Goal: Use online tool/utility: Utilize a website feature to perform a specific function

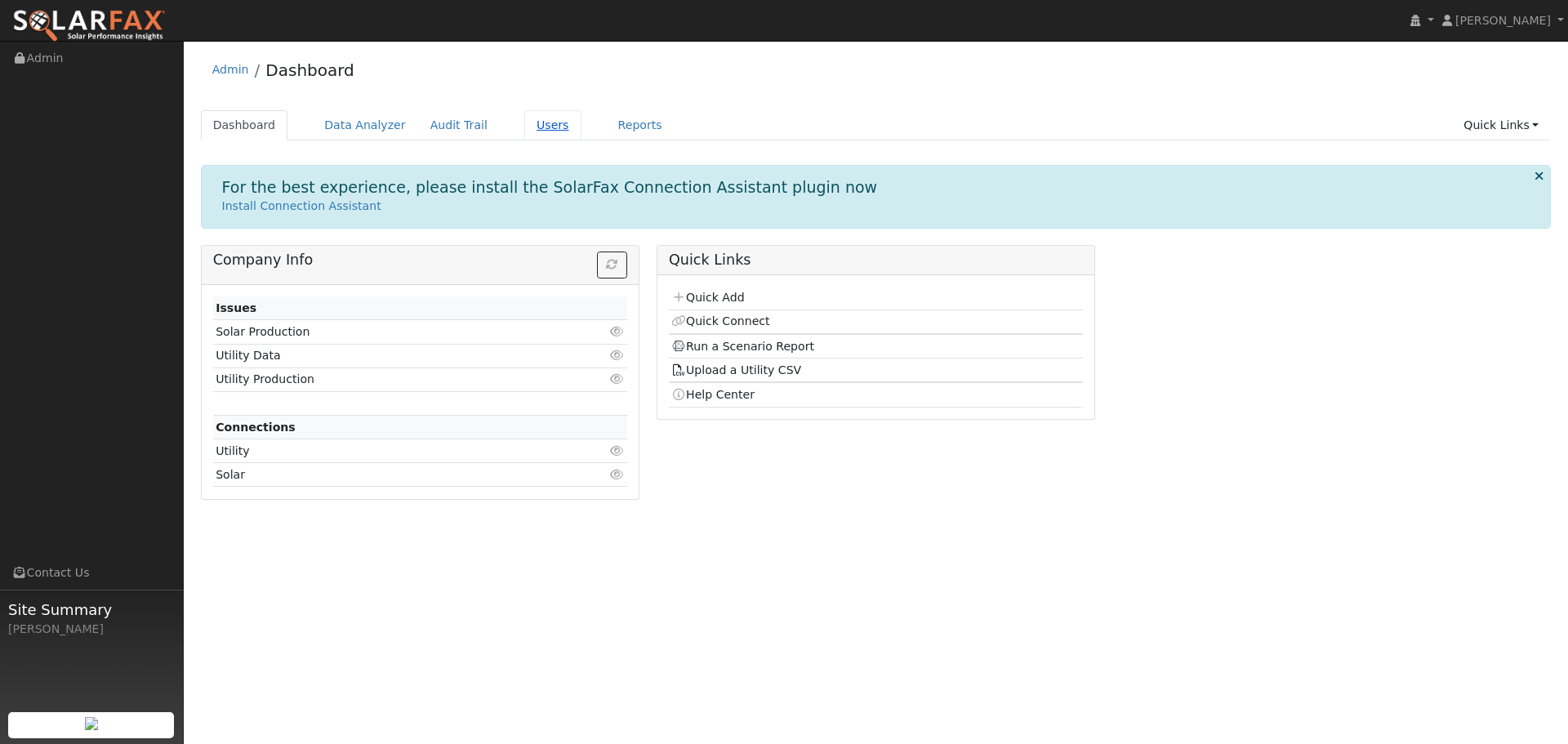
click at [534, 123] on link "Users" at bounding box center [553, 125] width 57 height 31
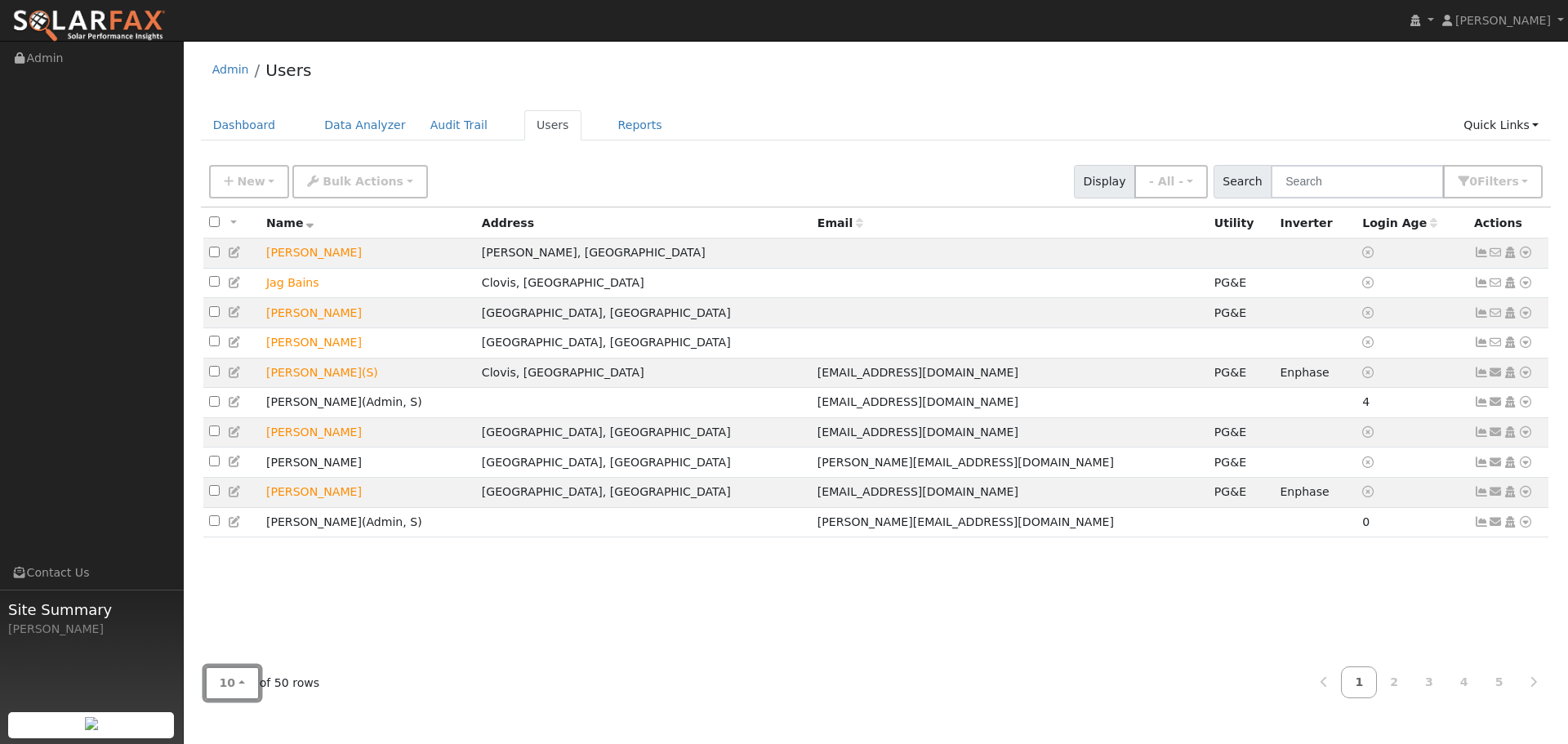
click at [243, 678] on button "10" at bounding box center [232, 683] width 55 height 34
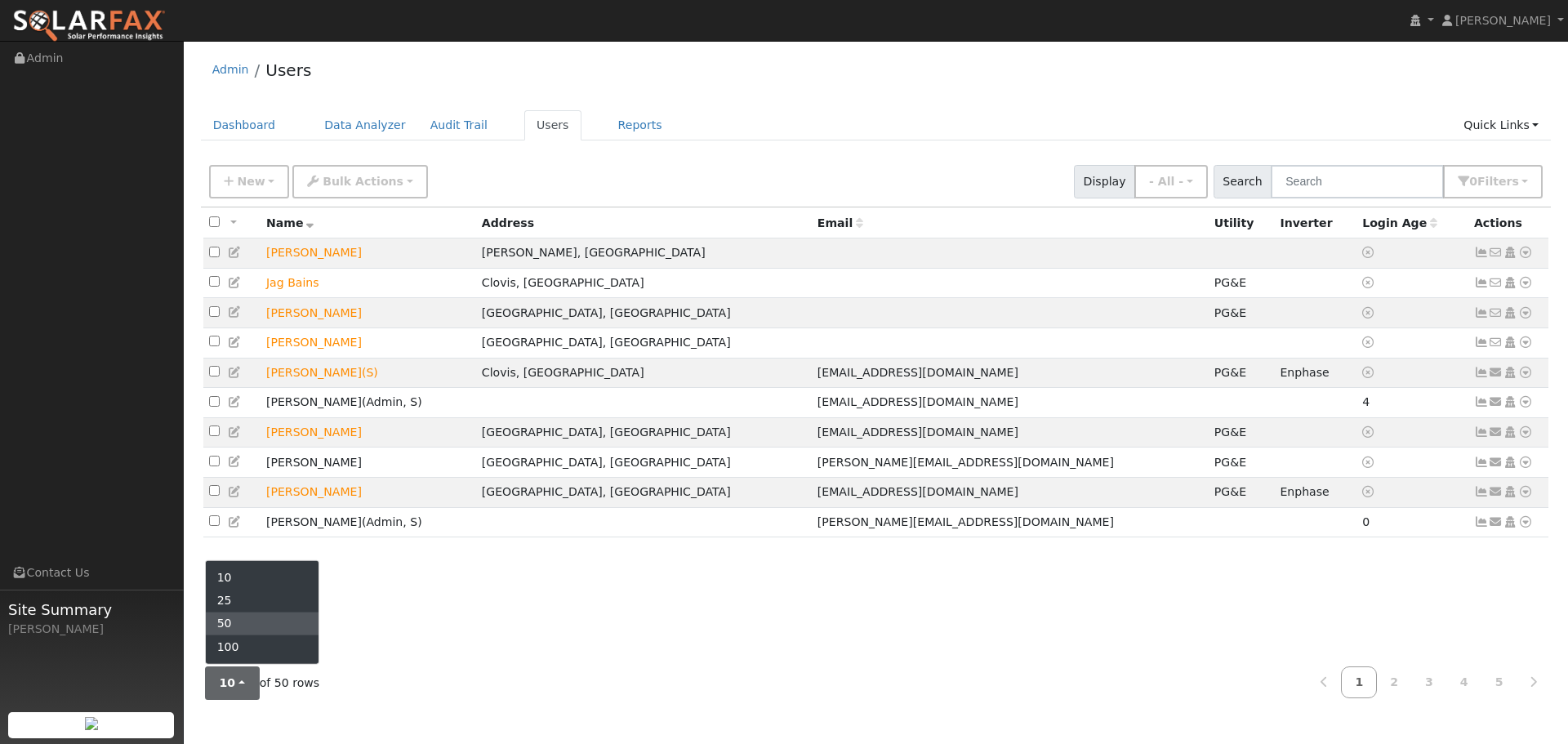
click at [246, 620] on link "50" at bounding box center [262, 622] width 113 height 23
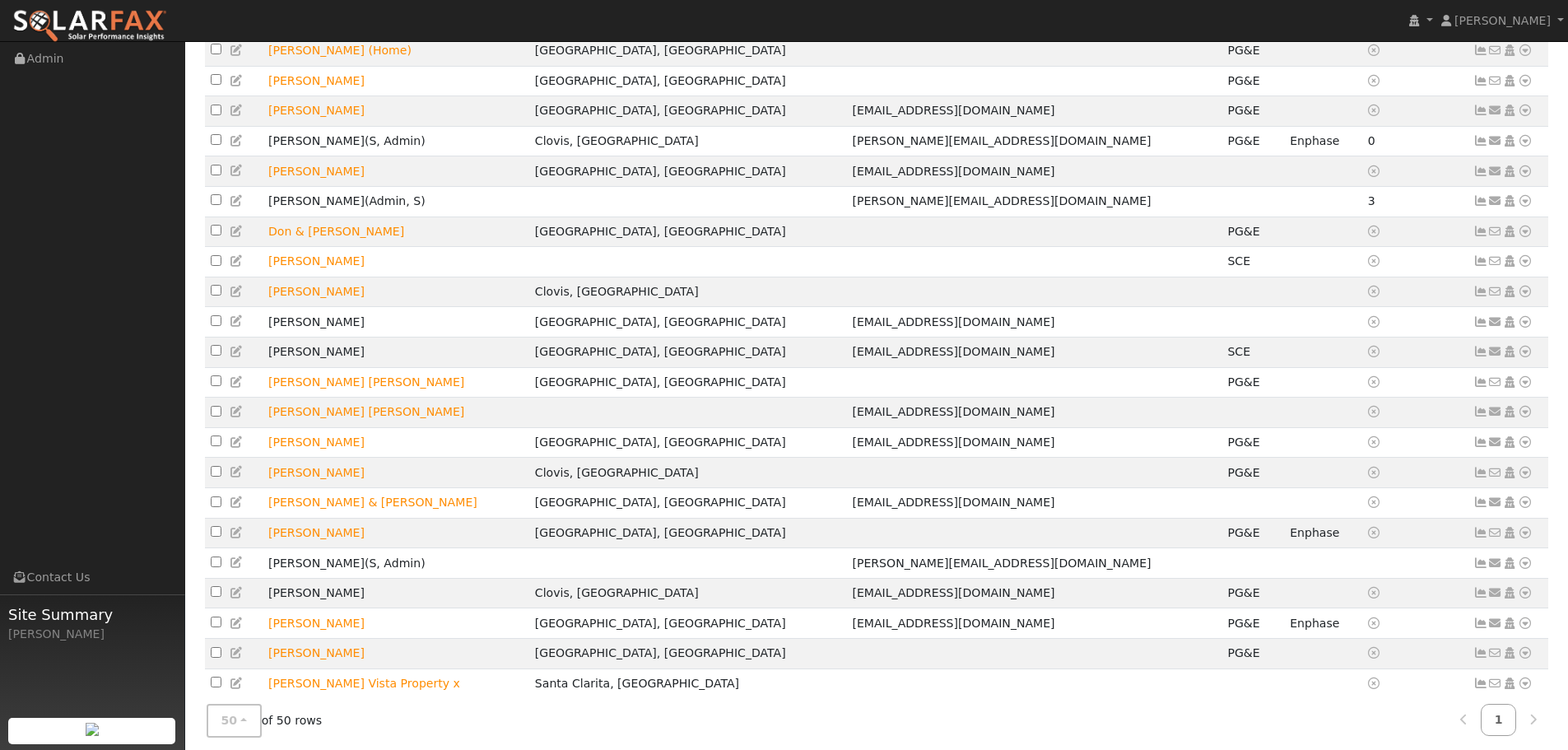
scroll to position [1069, 0]
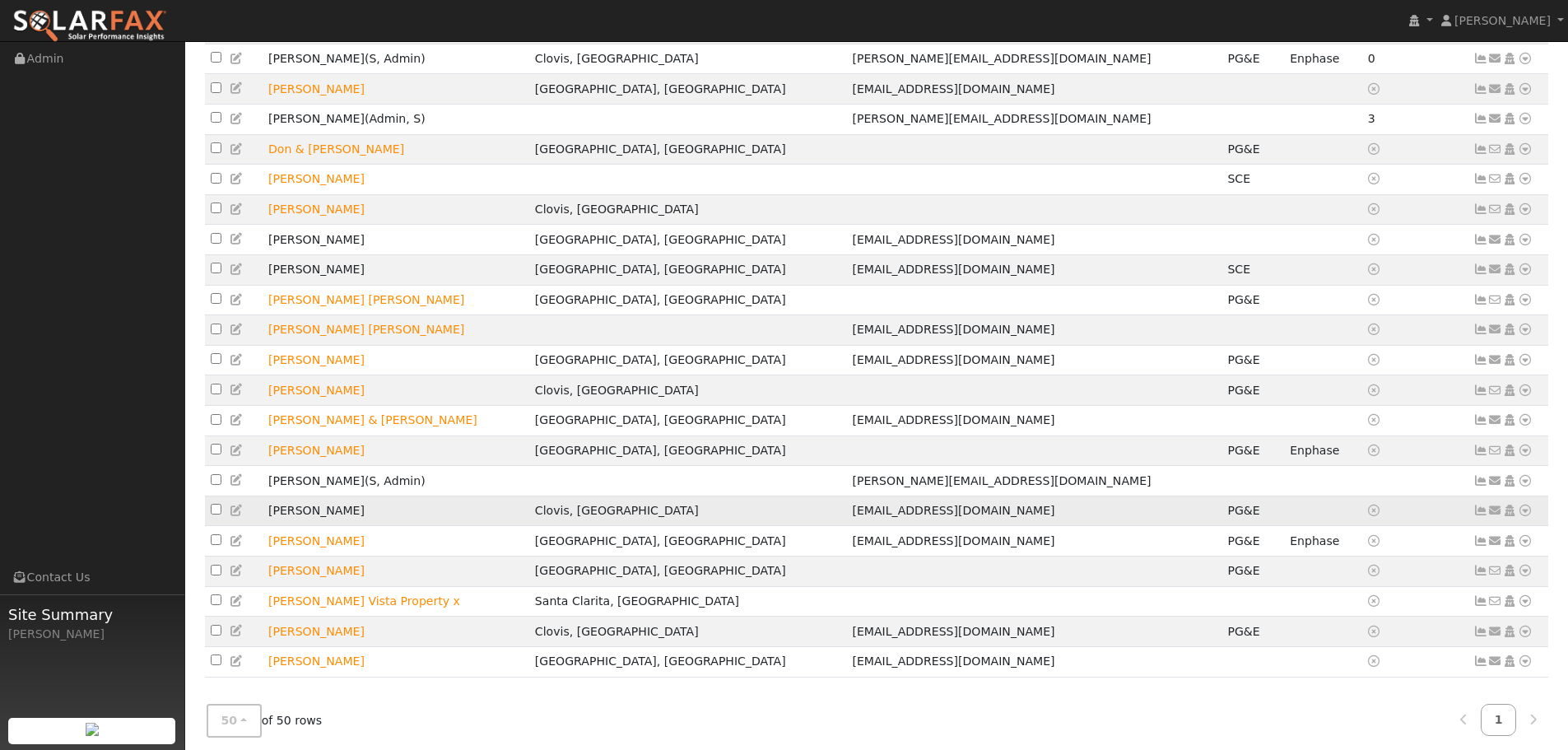
click at [1525, 515] on icon at bounding box center [1525, 511] width 14 height 12
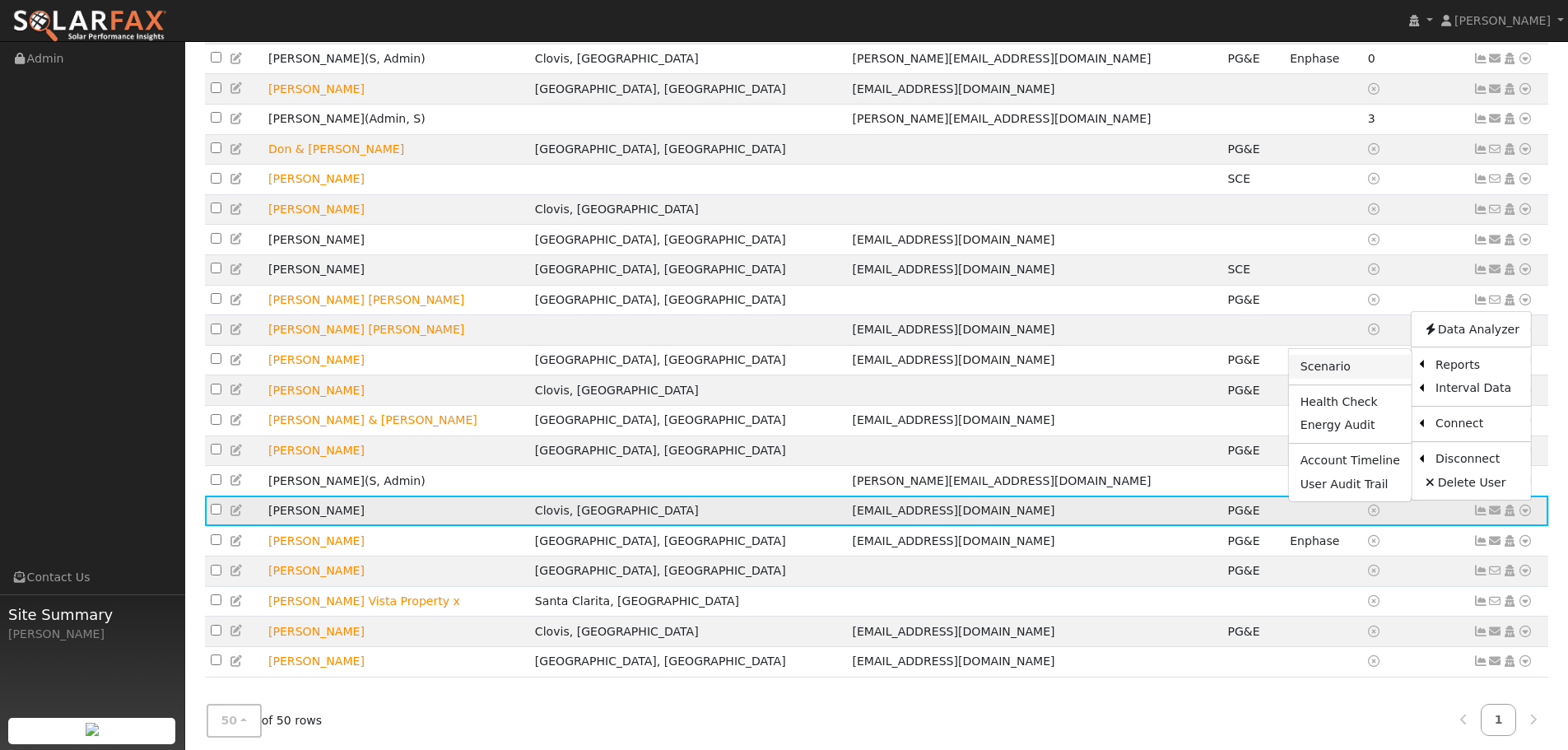
click at [1385, 378] on link "Scenario" at bounding box center [1350, 367] width 123 height 23
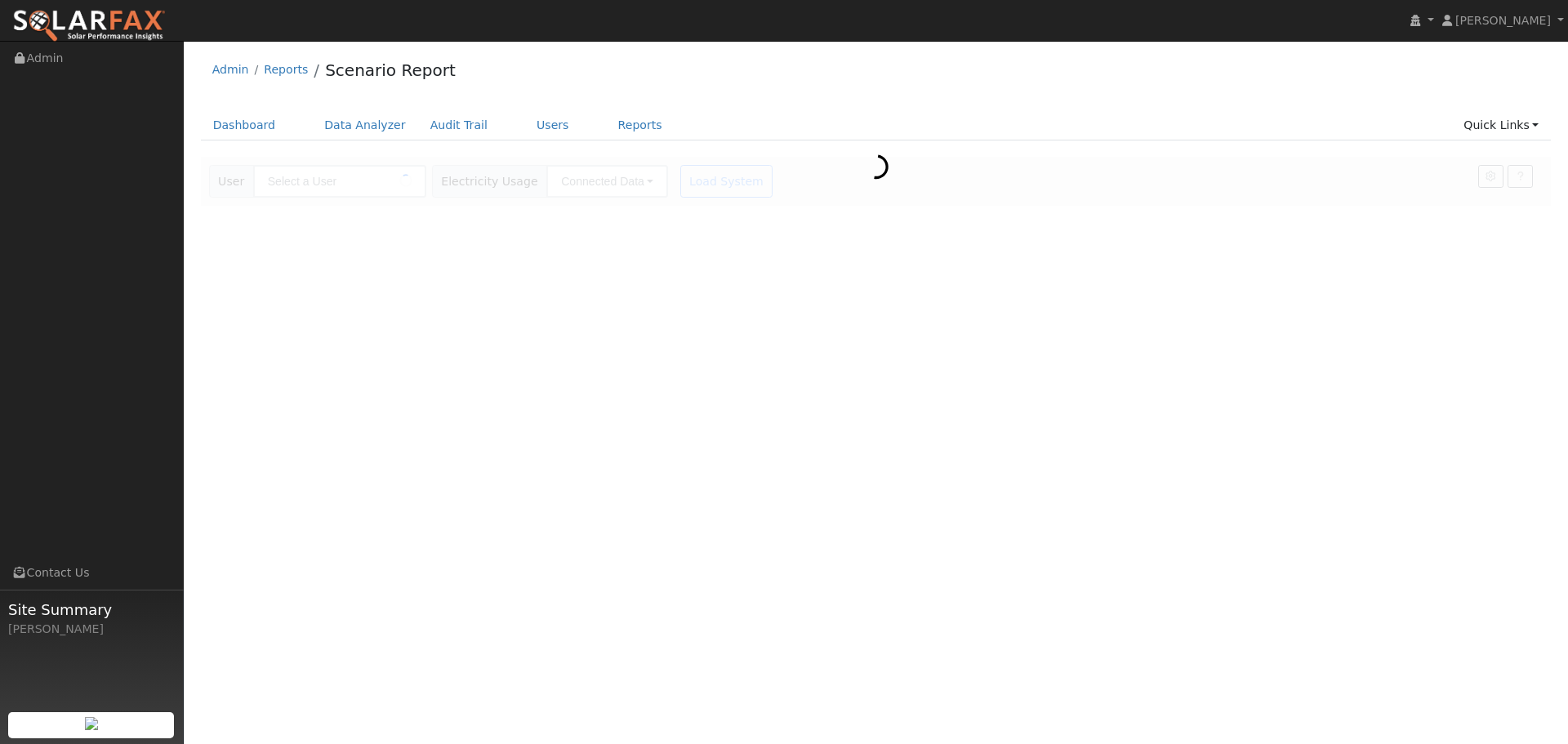
type input "[PERSON_NAME]"
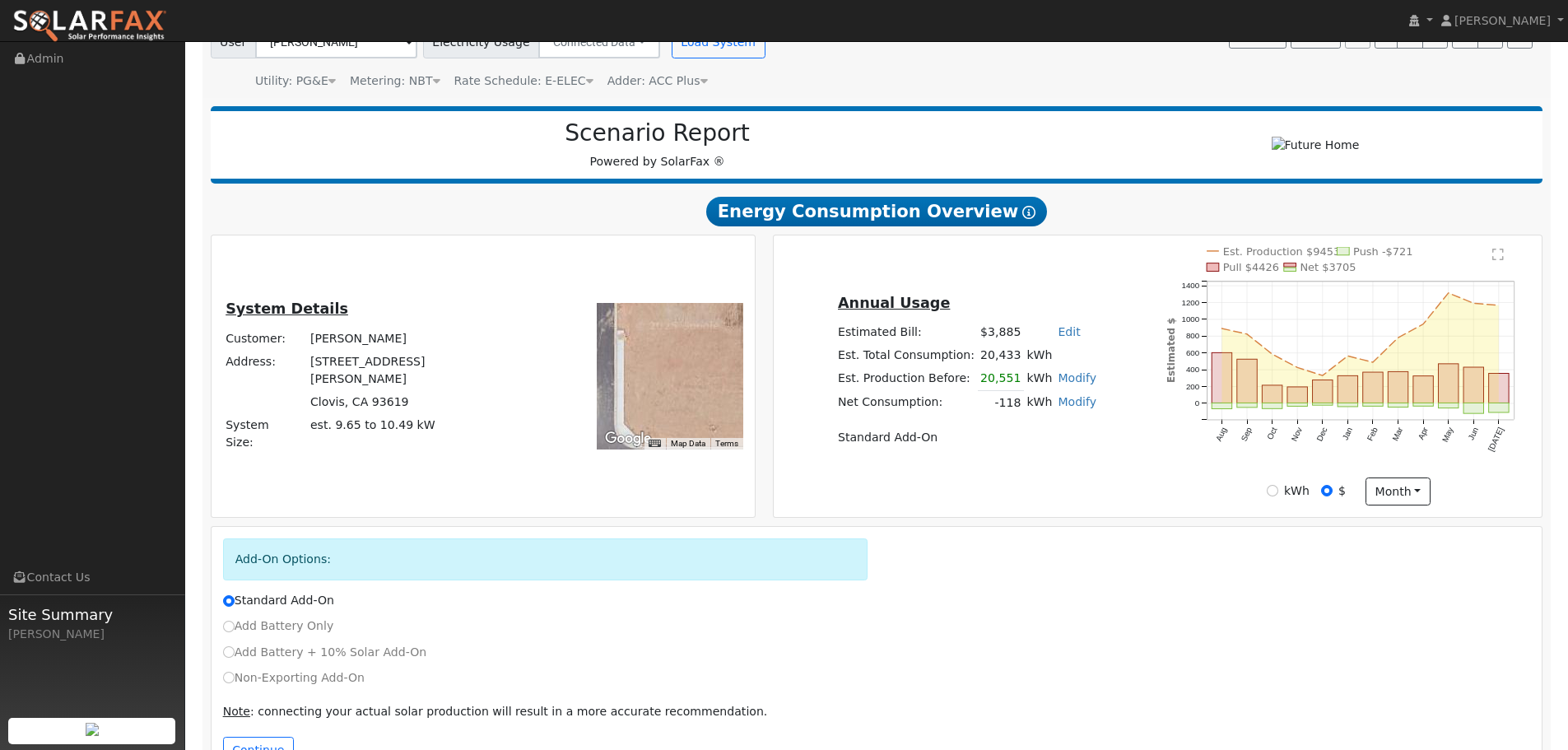
scroll to position [199, 0]
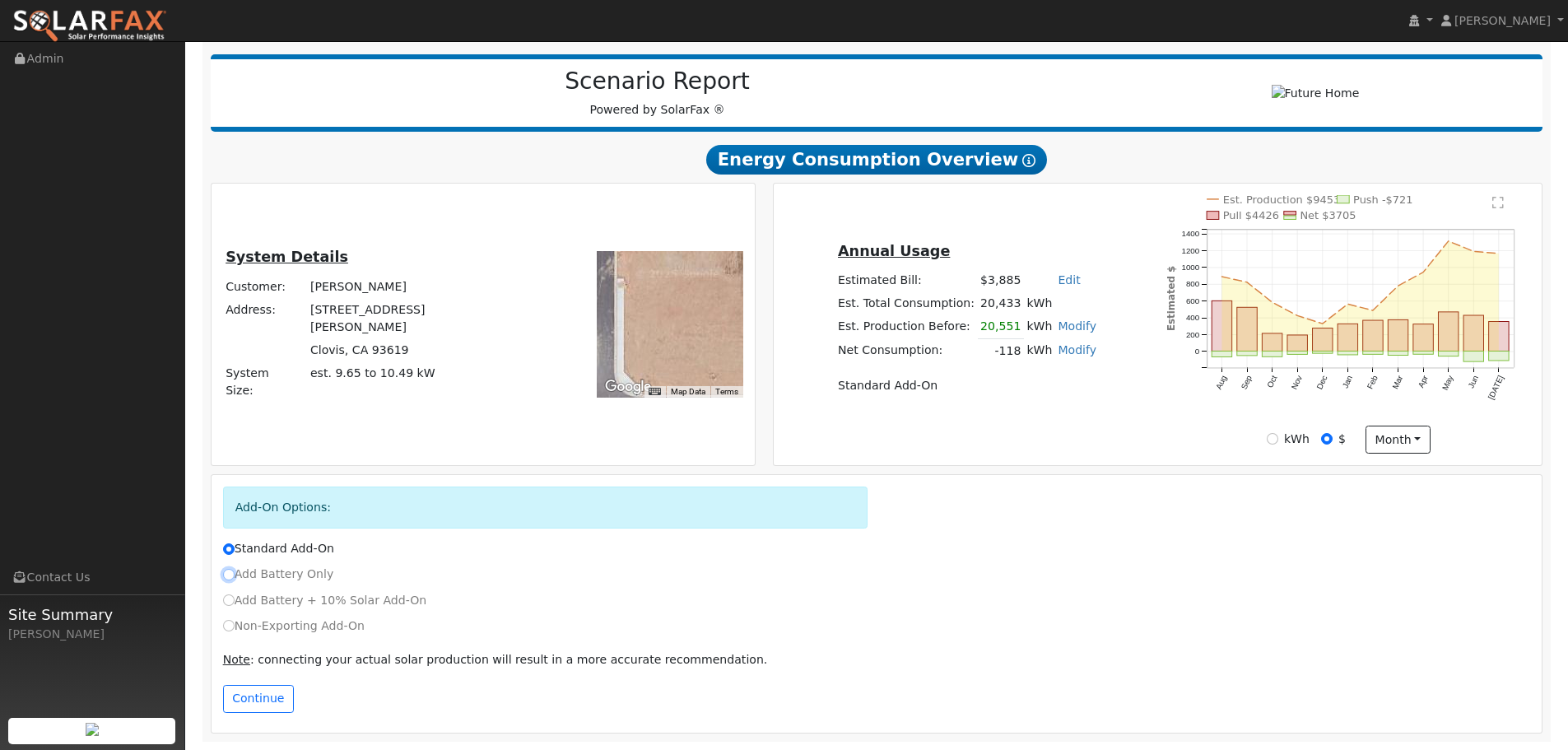
click at [225, 577] on input "Add Battery Only" at bounding box center [229, 574] width 12 height 12
radio input "true"
radio input "false"
click at [254, 689] on button "Continue" at bounding box center [258, 698] width 70 height 28
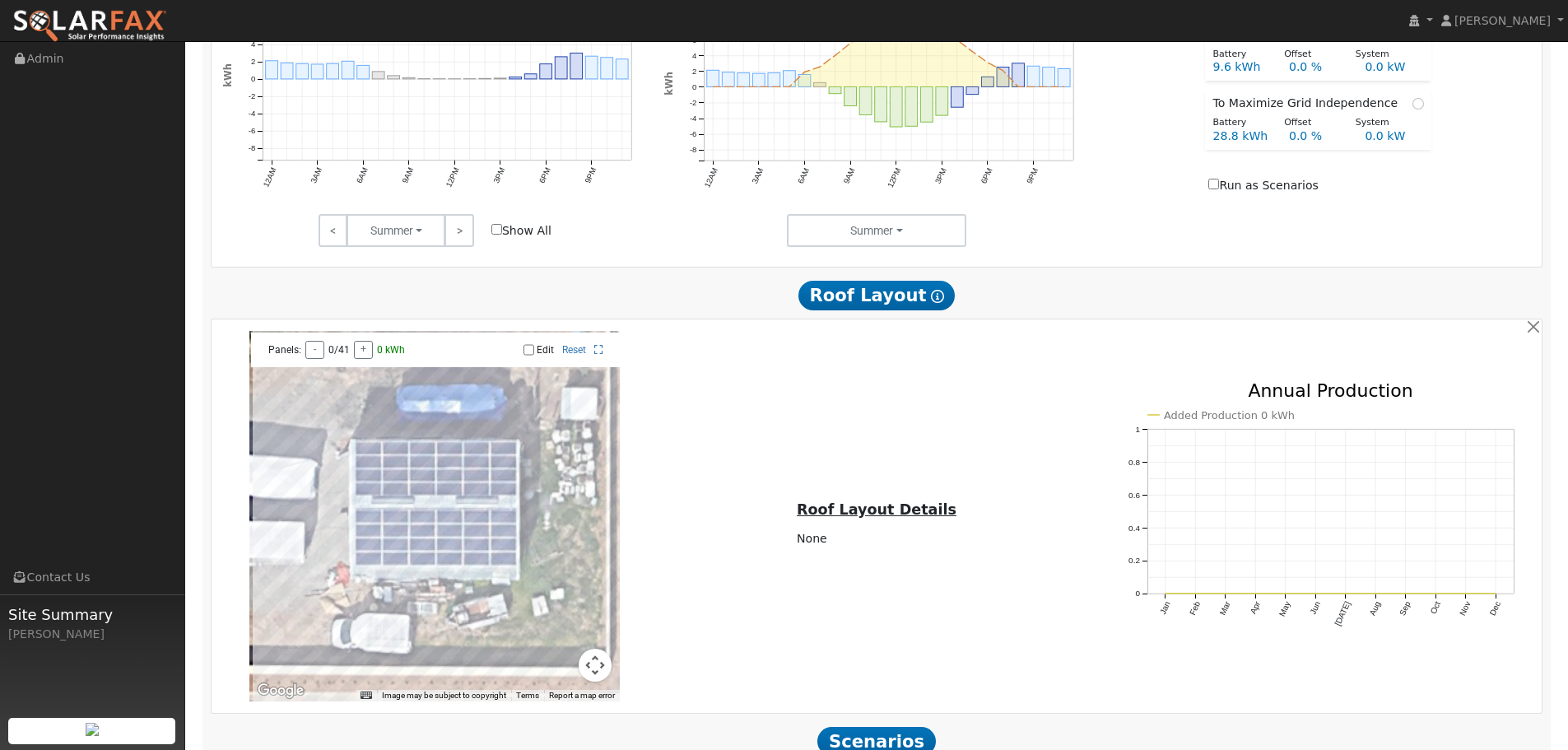
scroll to position [982, 0]
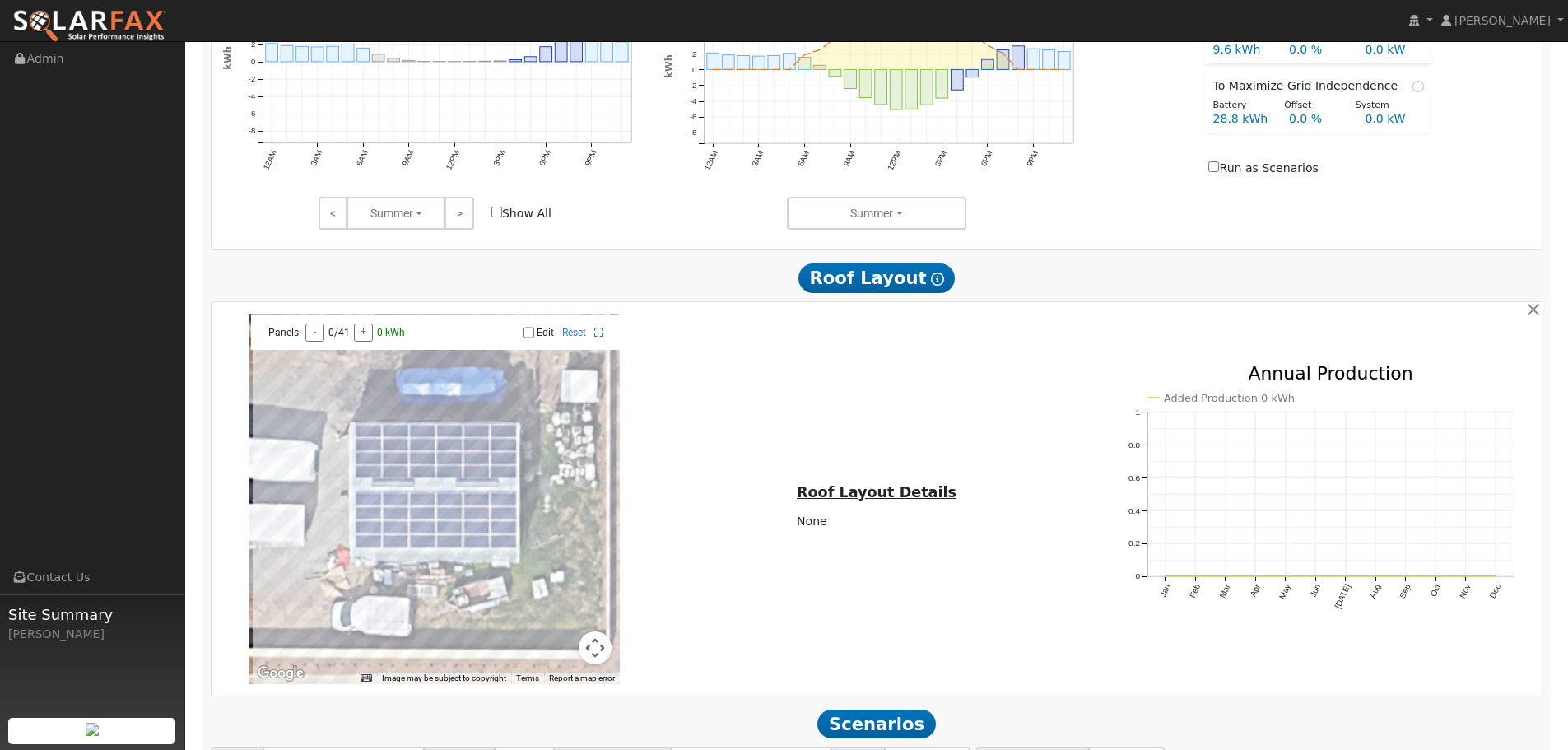
click at [532, 338] on input "Edit" at bounding box center [528, 332] width 11 height 12
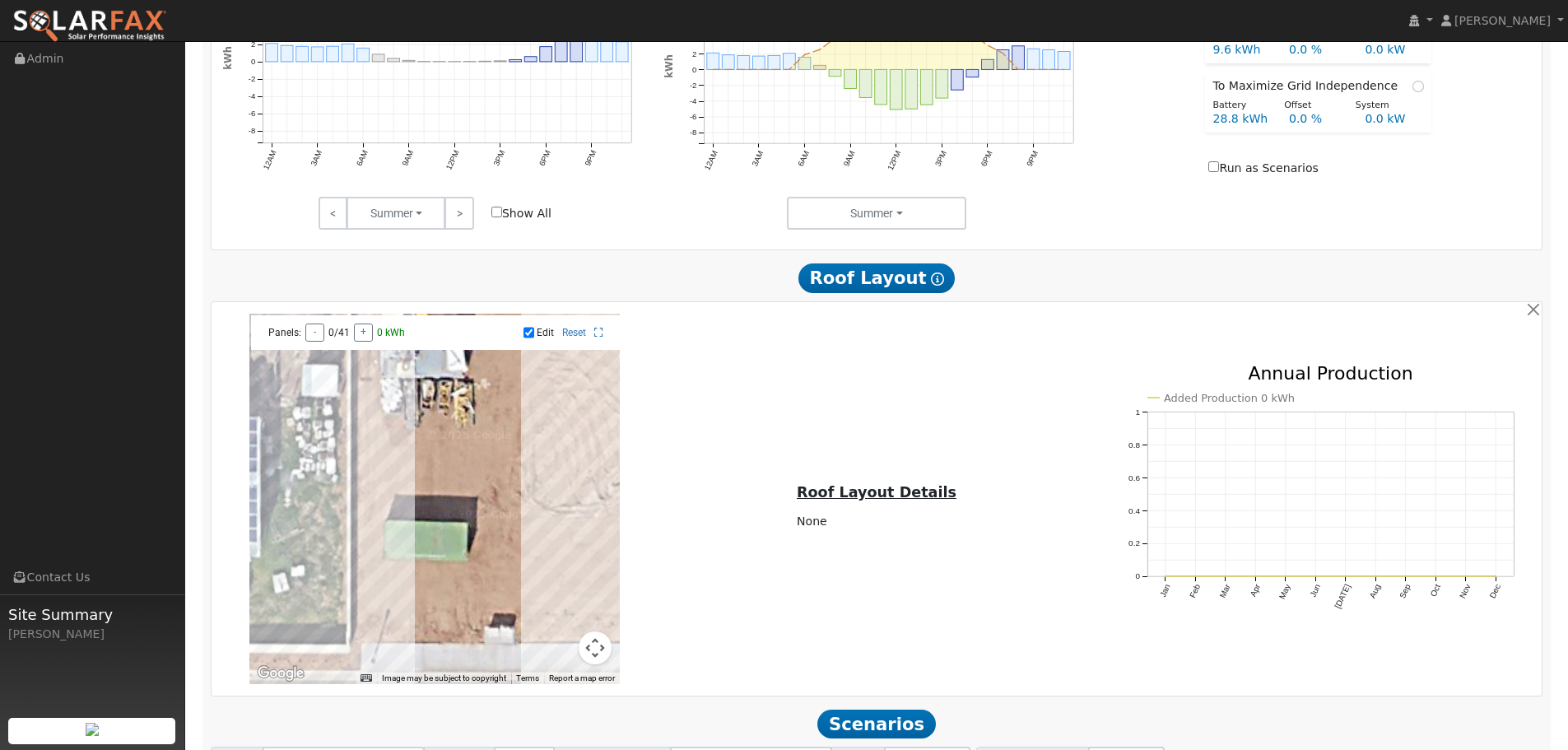
drag, startPoint x: 577, startPoint y: 487, endPoint x: 171, endPoint y: 478, distance: 406.1
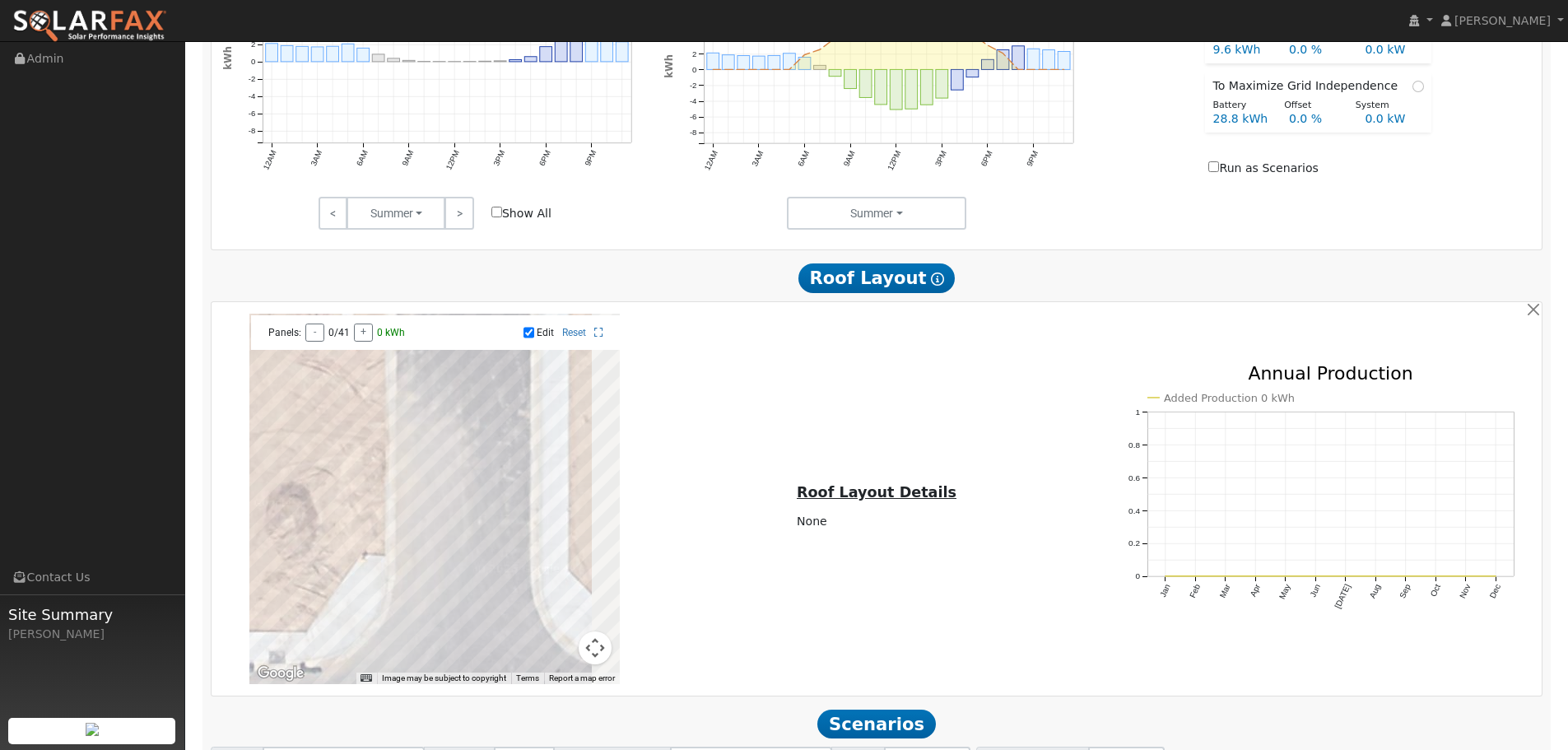
drag, startPoint x: 507, startPoint y: 491, endPoint x: 104, endPoint y: 483, distance: 403.1
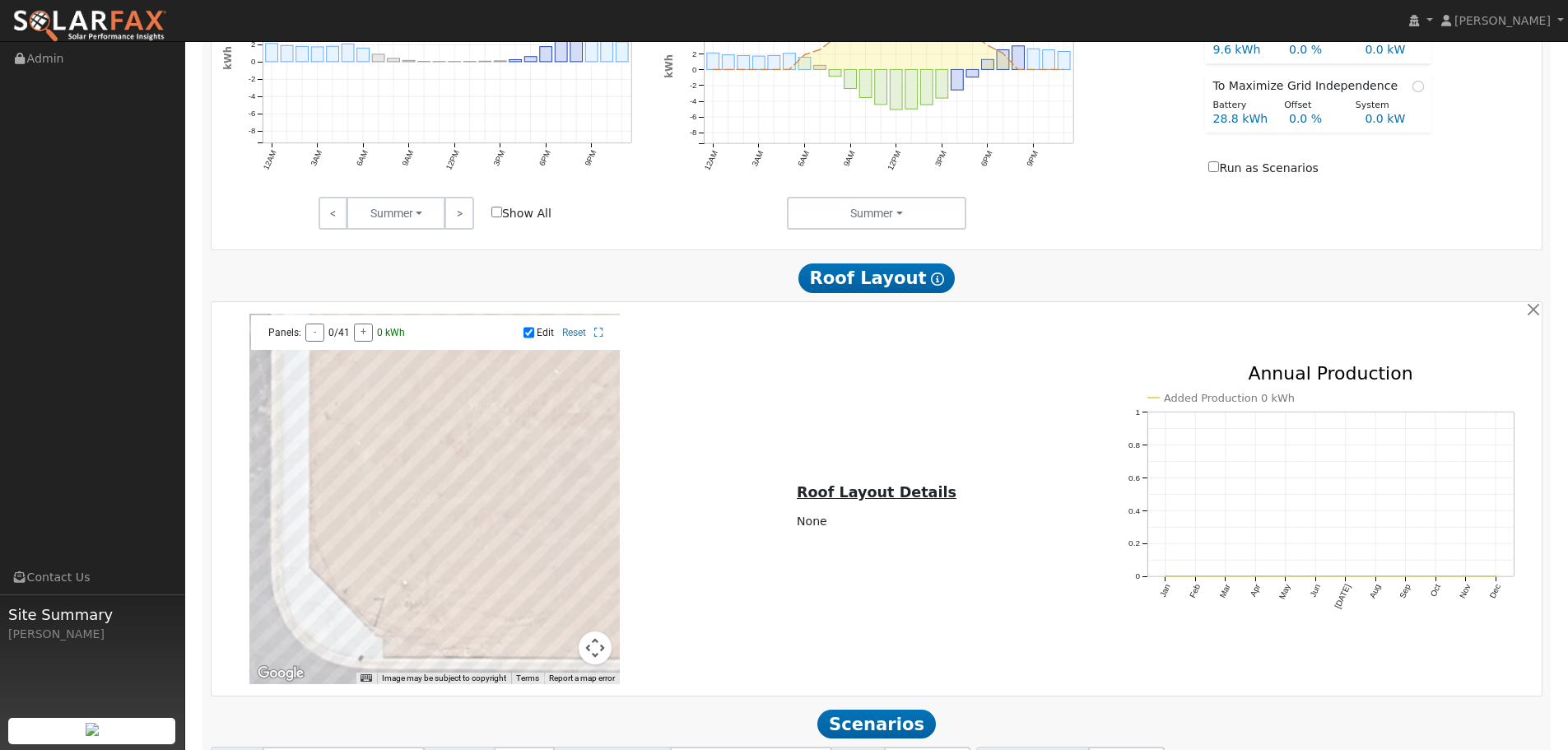
drag, startPoint x: 397, startPoint y: 511, endPoint x: 361, endPoint y: 509, distance: 36.1
click at [361, 509] on div at bounding box center [434, 499] width 371 height 371
click at [529, 338] on input "Edit" at bounding box center [528, 332] width 11 height 12
checkbox input "false"
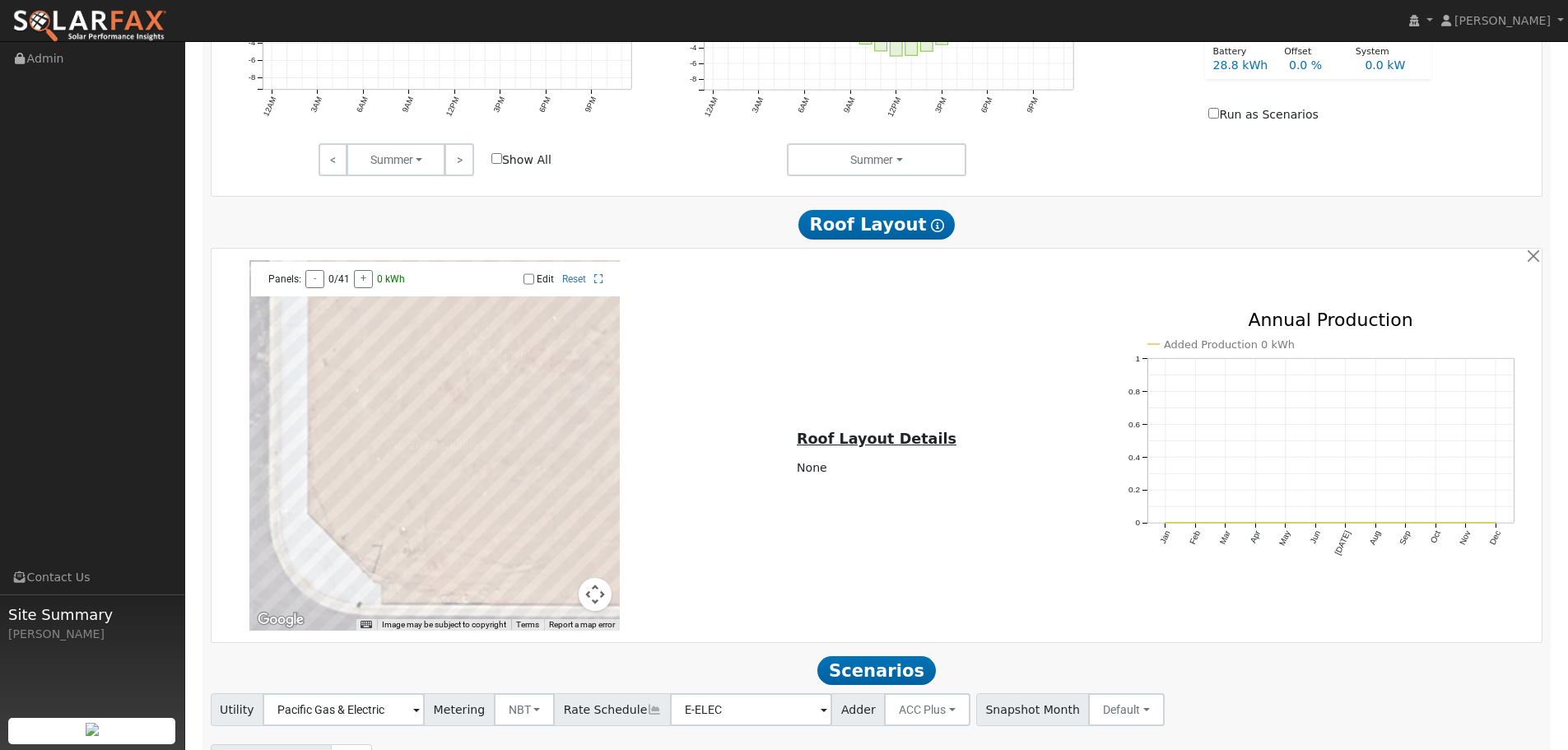
scroll to position [1137, 0]
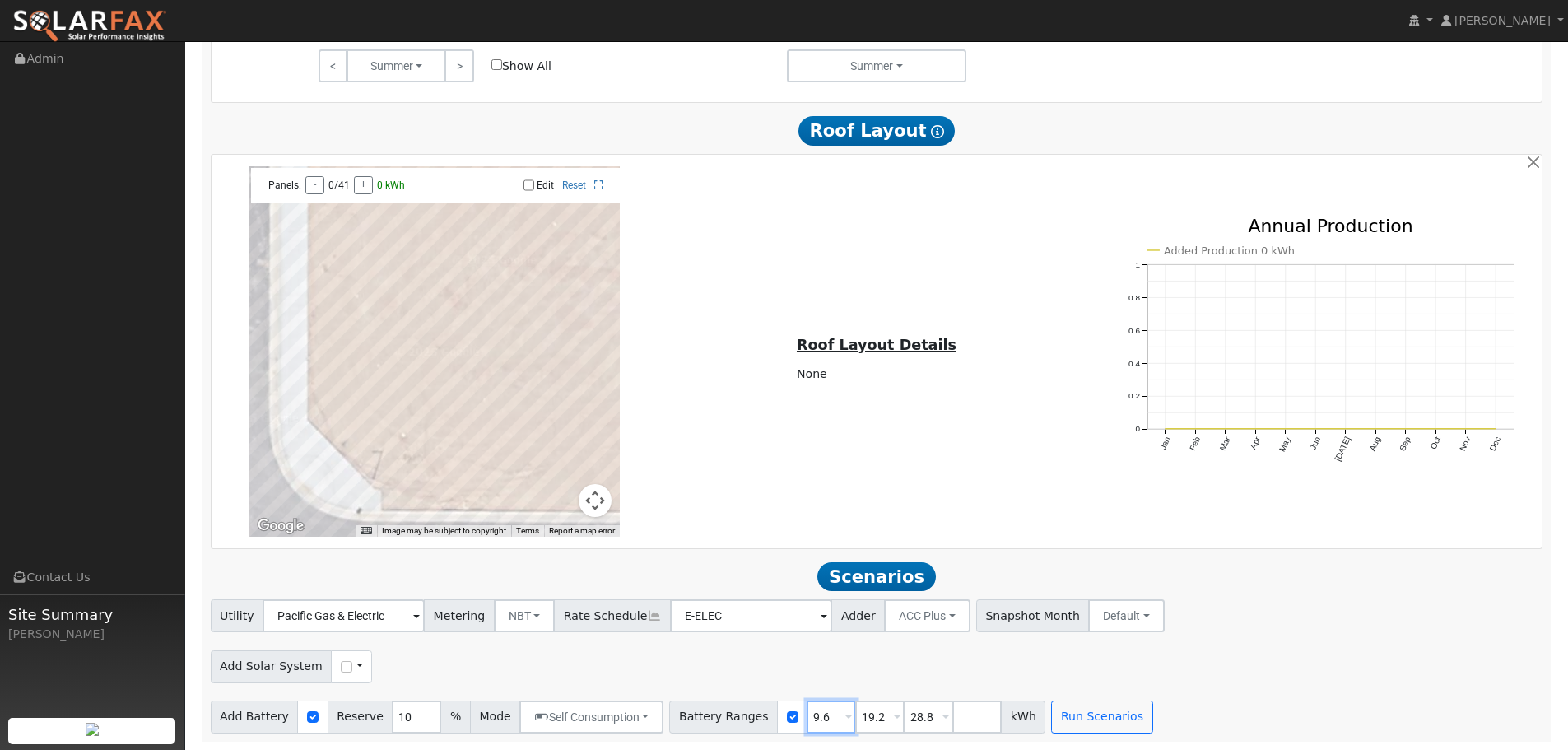
drag, startPoint x: 799, startPoint y: 716, endPoint x: 782, endPoint y: 717, distance: 17.0
click at [806, 717] on input "9.6" at bounding box center [830, 716] width 49 height 33
type input "10"
type input "20"
type input "30"
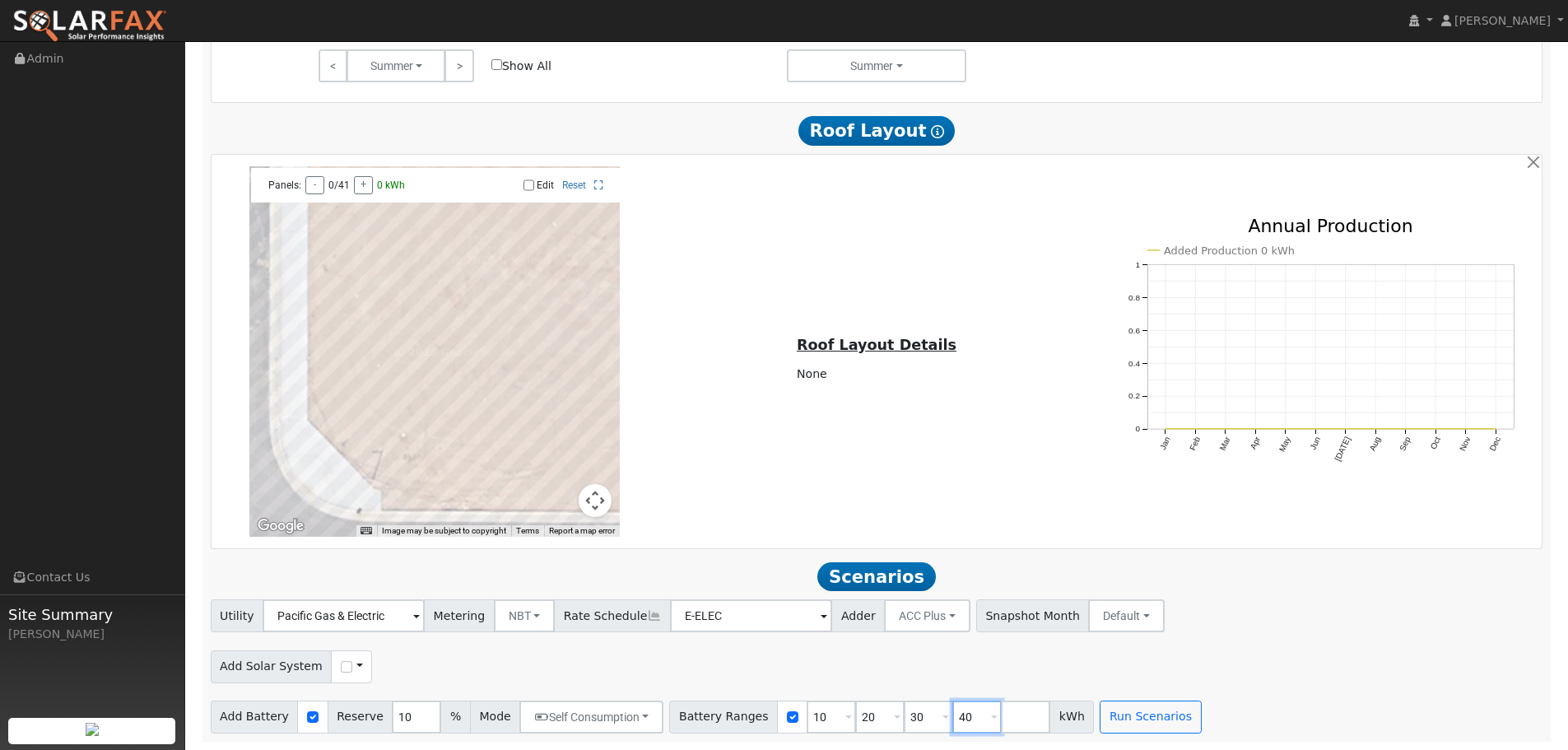
type input "40"
click at [1100, 718] on button "Run Scenarios" at bounding box center [1150, 716] width 101 height 33
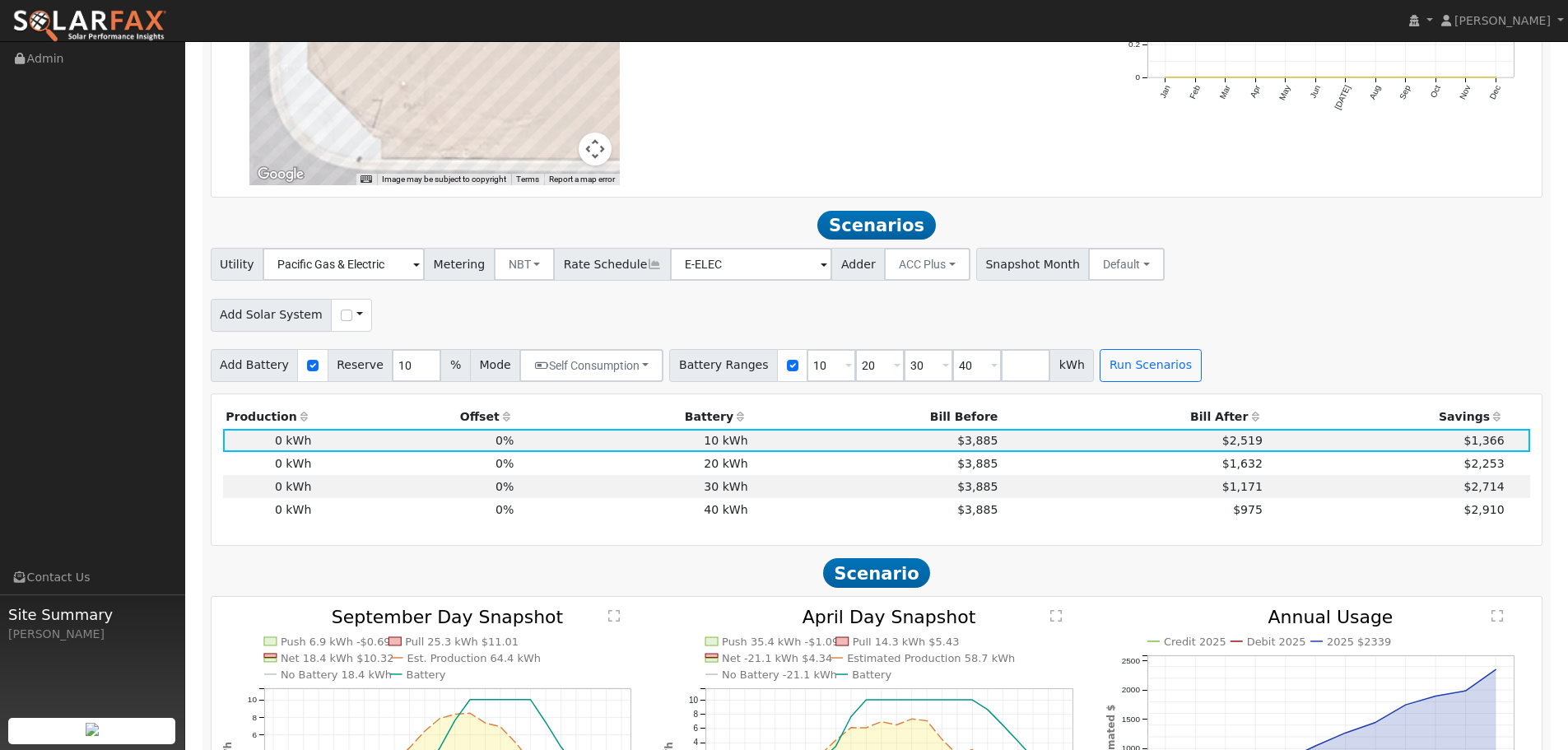
scroll to position [1648, 0]
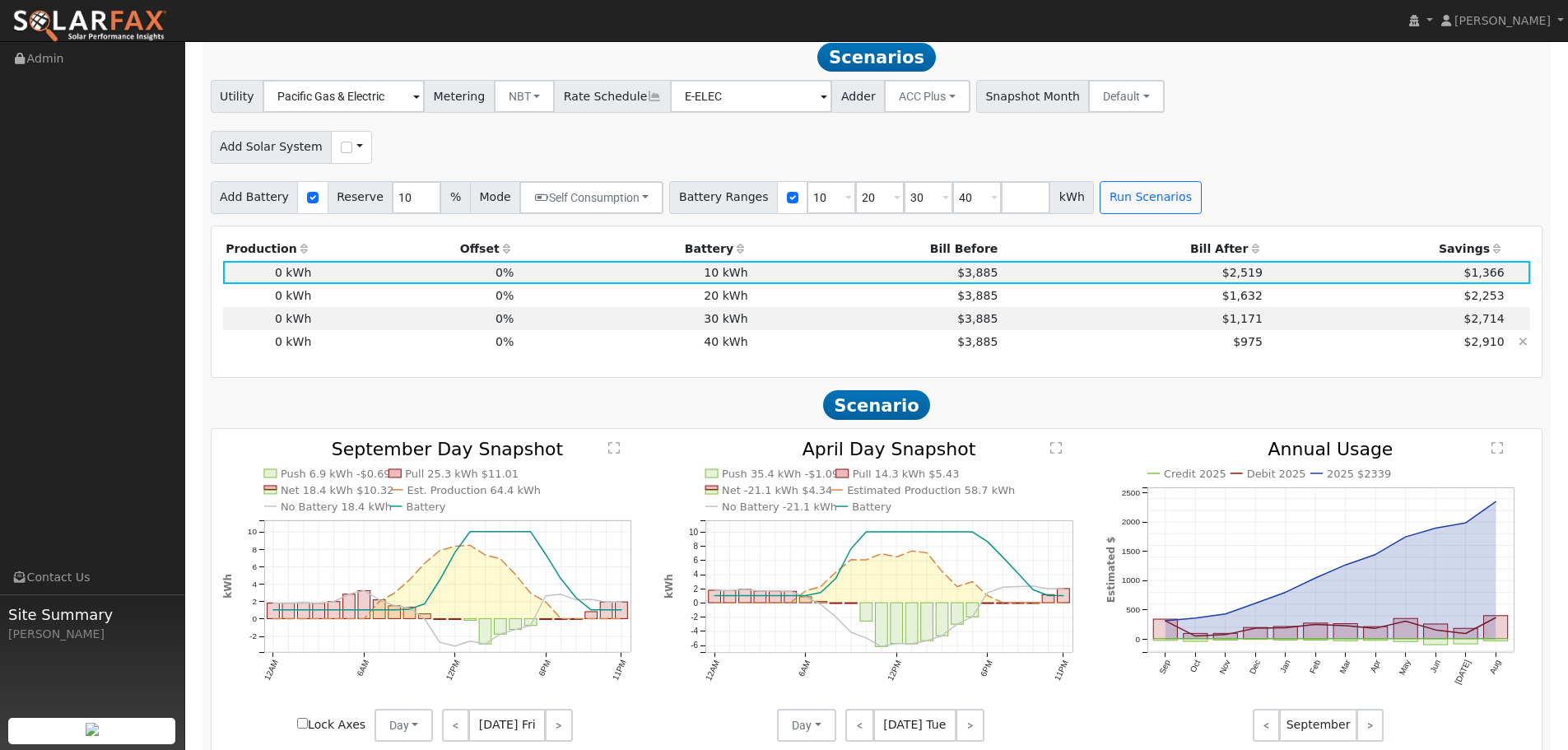
click at [910, 343] on td "$3,885" at bounding box center [875, 342] width 250 height 23
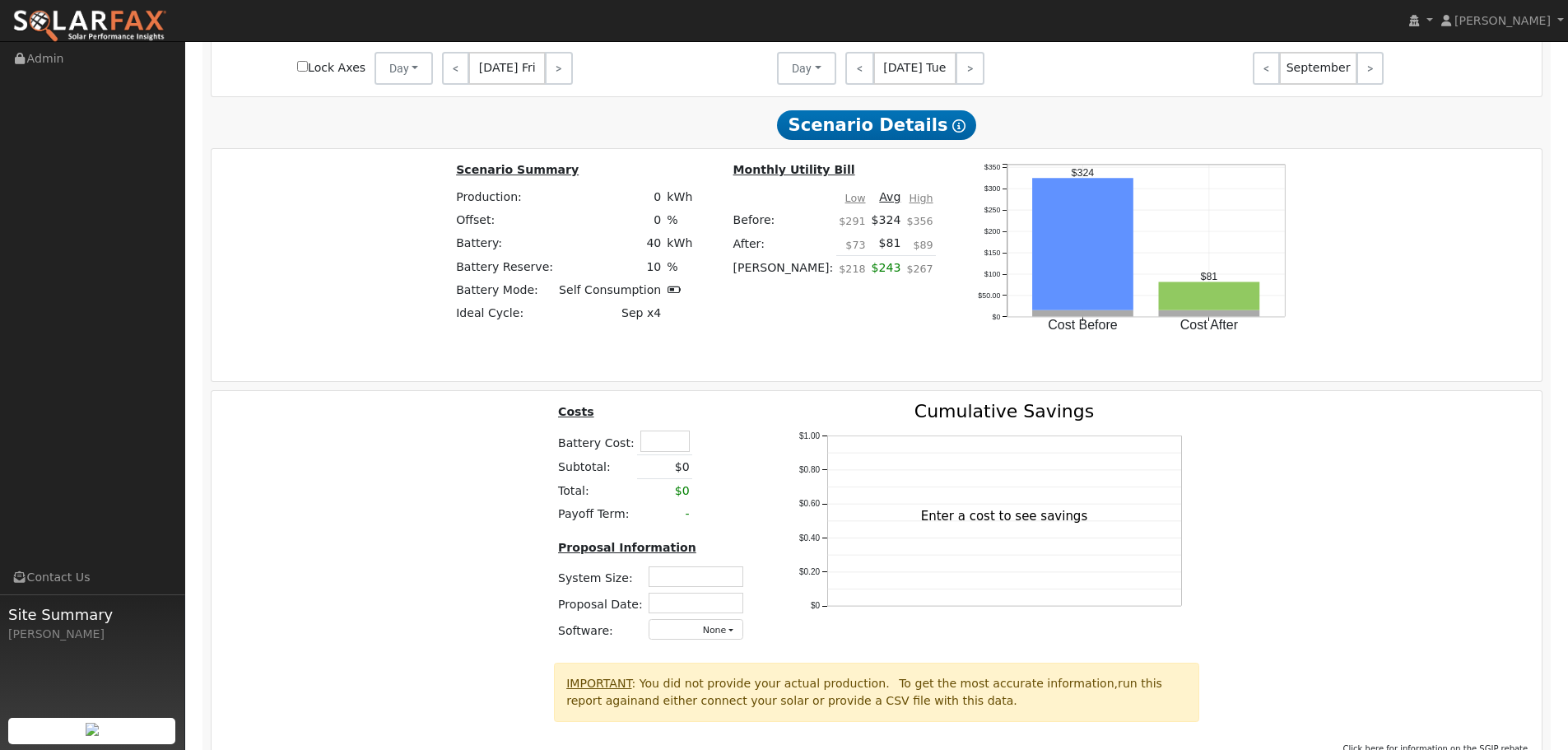
scroll to position [2306, 0]
click at [682, 447] on input "text" at bounding box center [664, 438] width 49 height 20
type input "$44,000"
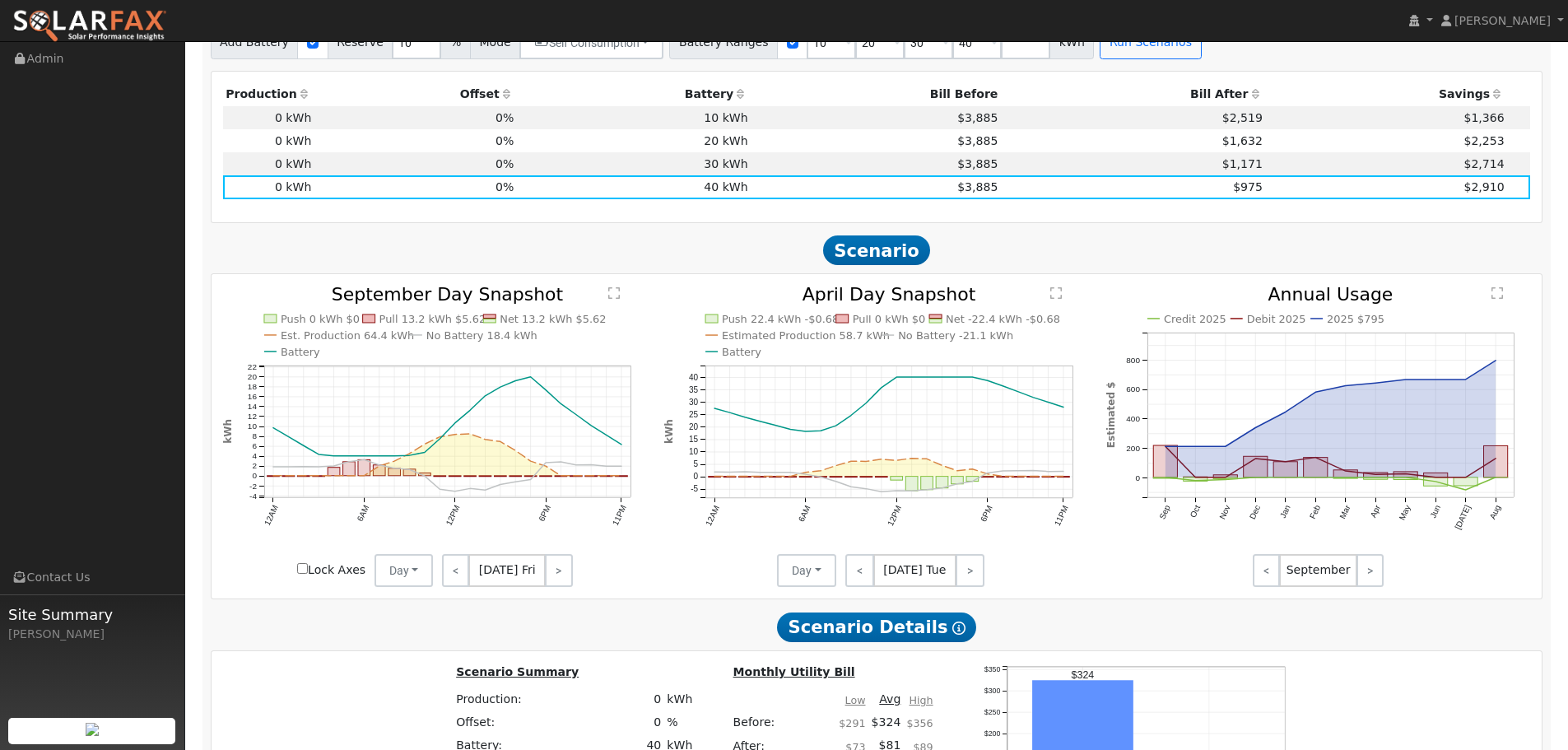
scroll to position [1648, 0]
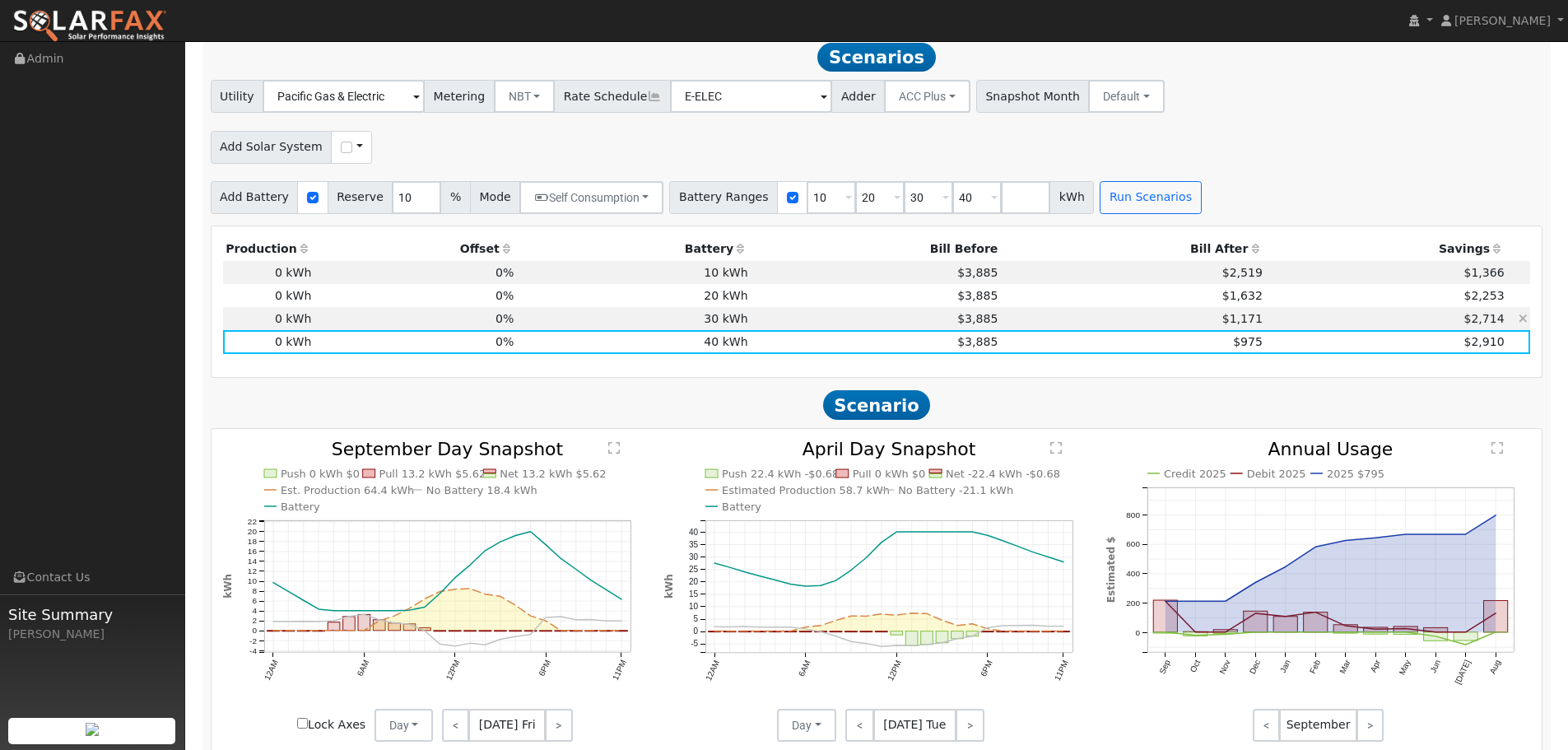
click at [924, 326] on td "$3,885" at bounding box center [875, 319] width 250 height 23
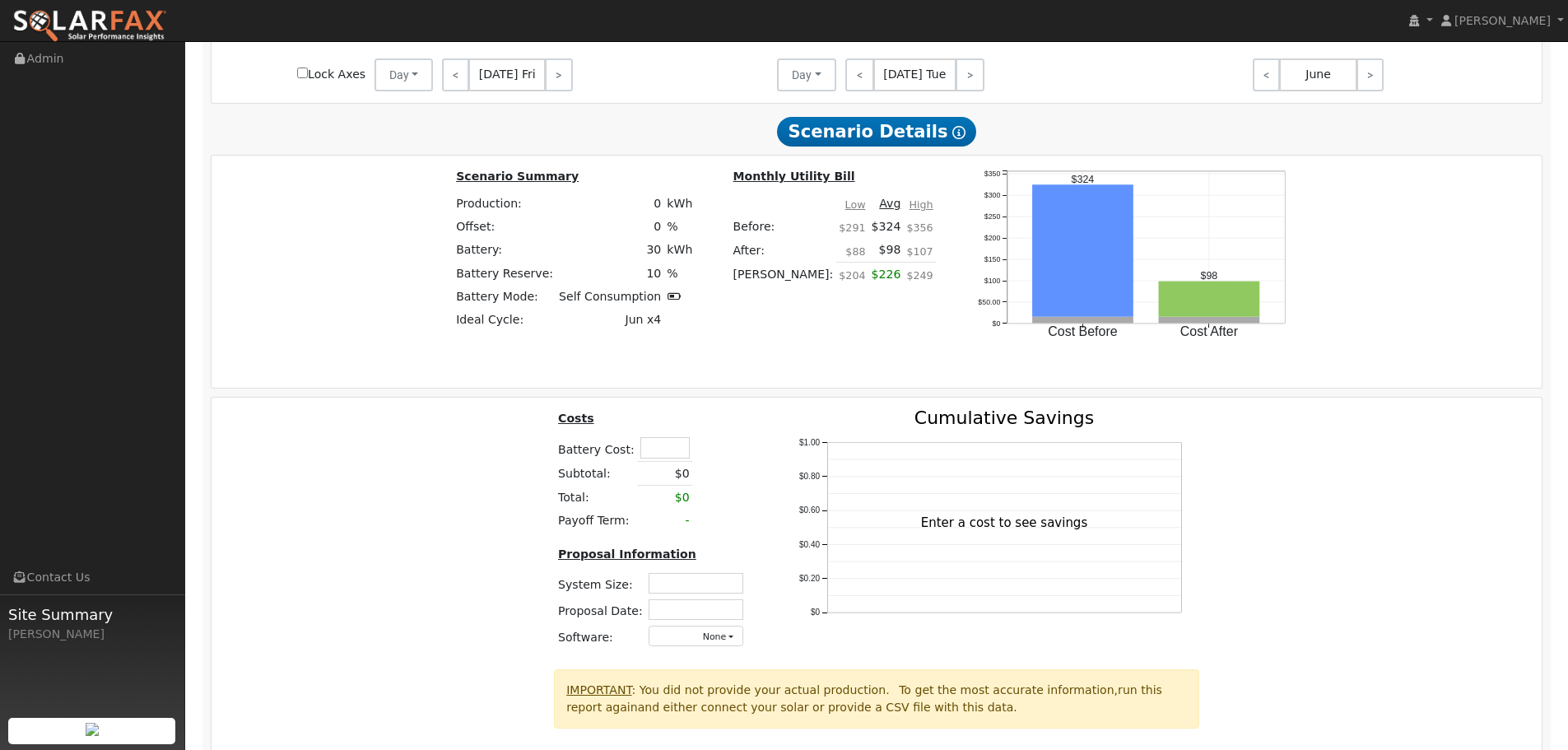
scroll to position [2393, 0]
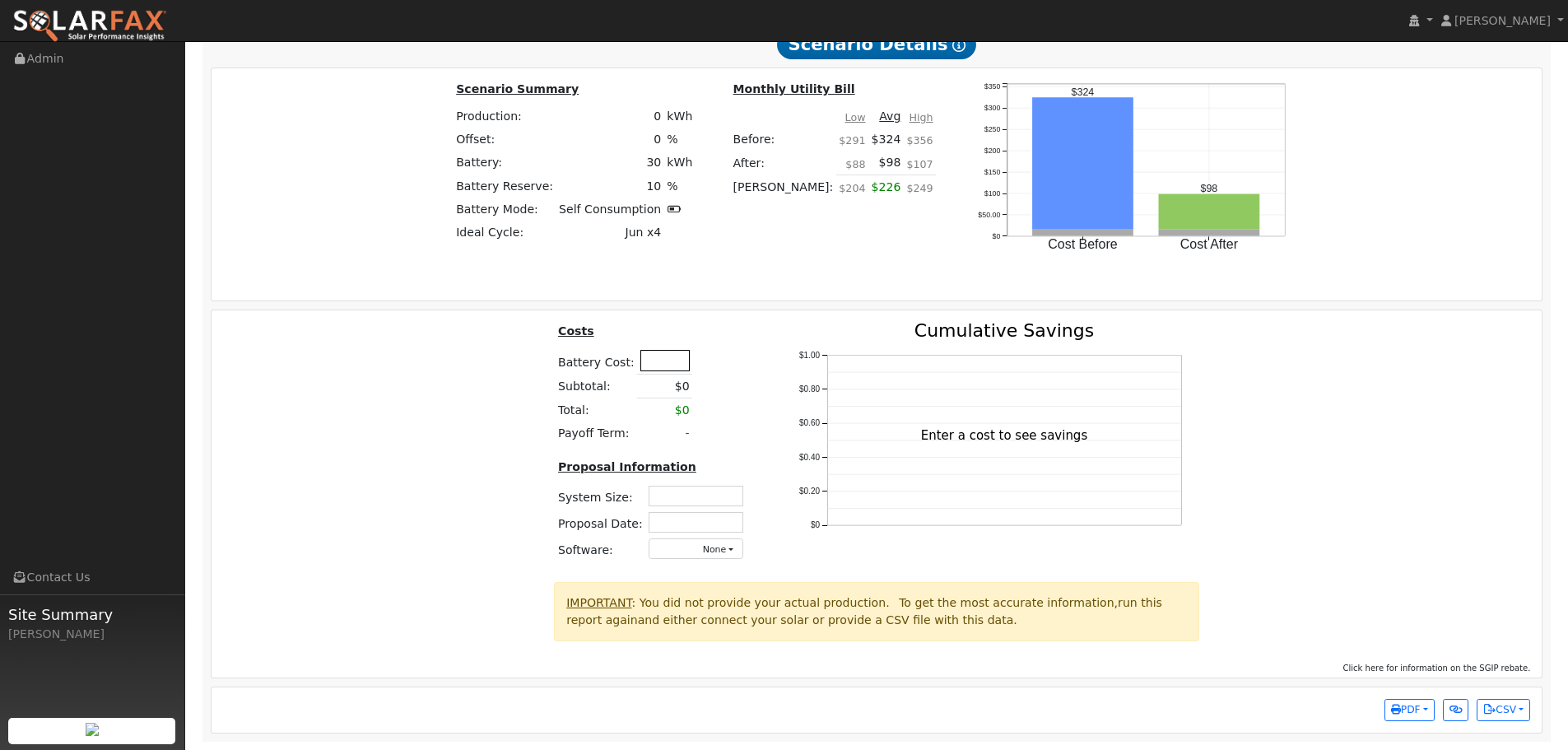
click at [681, 357] on input "text" at bounding box center [664, 359] width 49 height 20
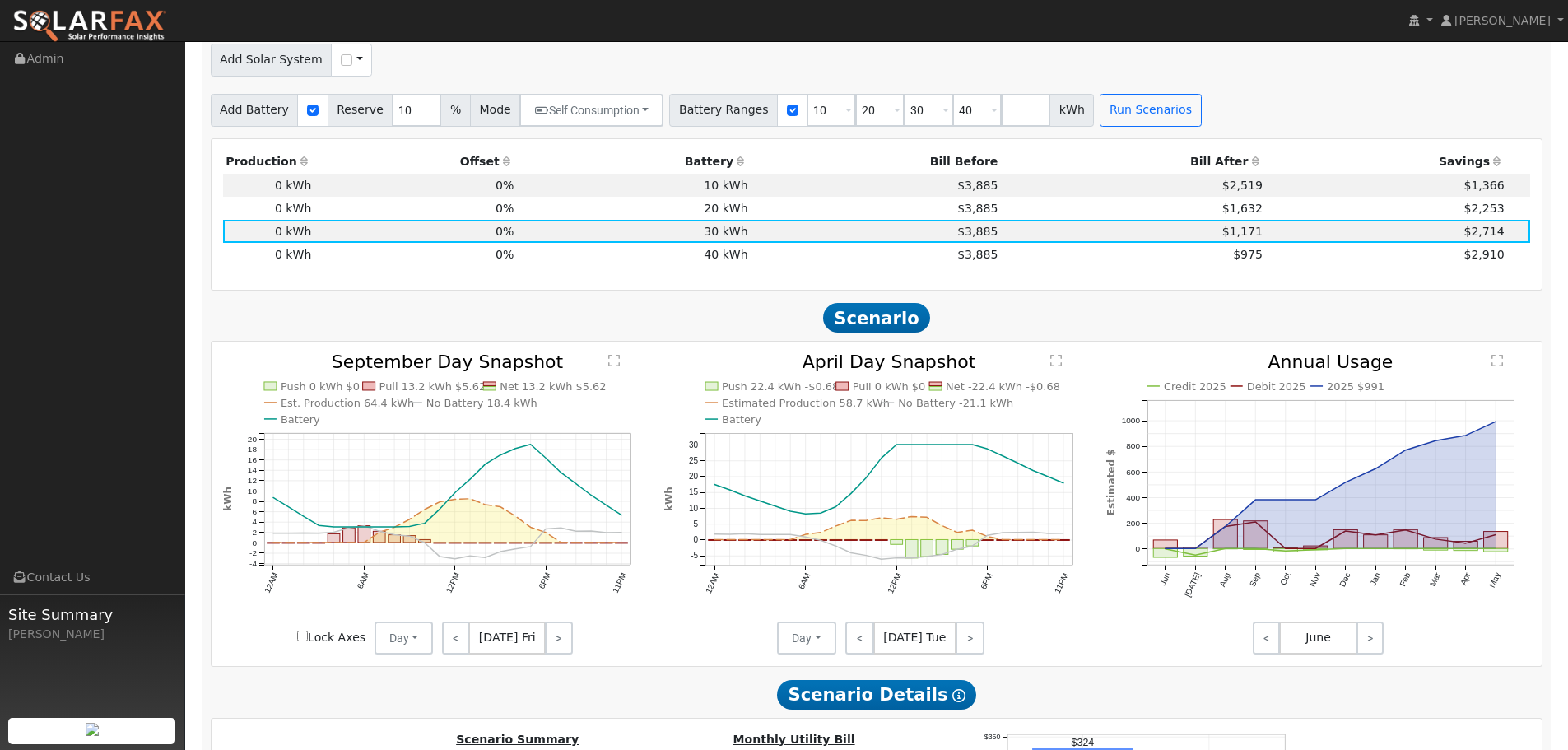
scroll to position [1735, 0]
click at [902, 258] on td "$3,885" at bounding box center [875, 255] width 250 height 23
type input "$44,000"
type input "$13,200"
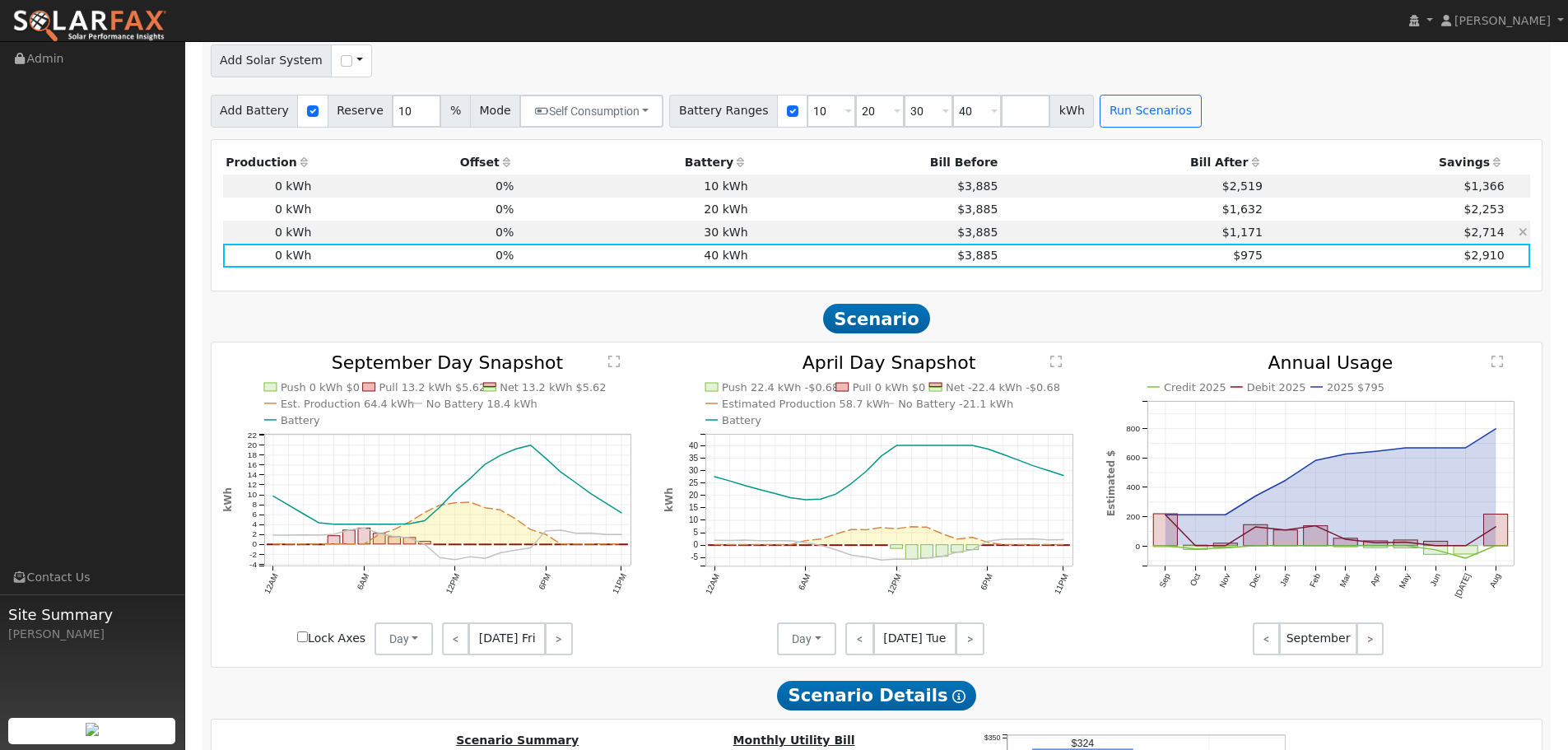
click at [896, 238] on td "$3,885" at bounding box center [875, 232] width 250 height 23
type input "$34,000"
type input "$10,200"
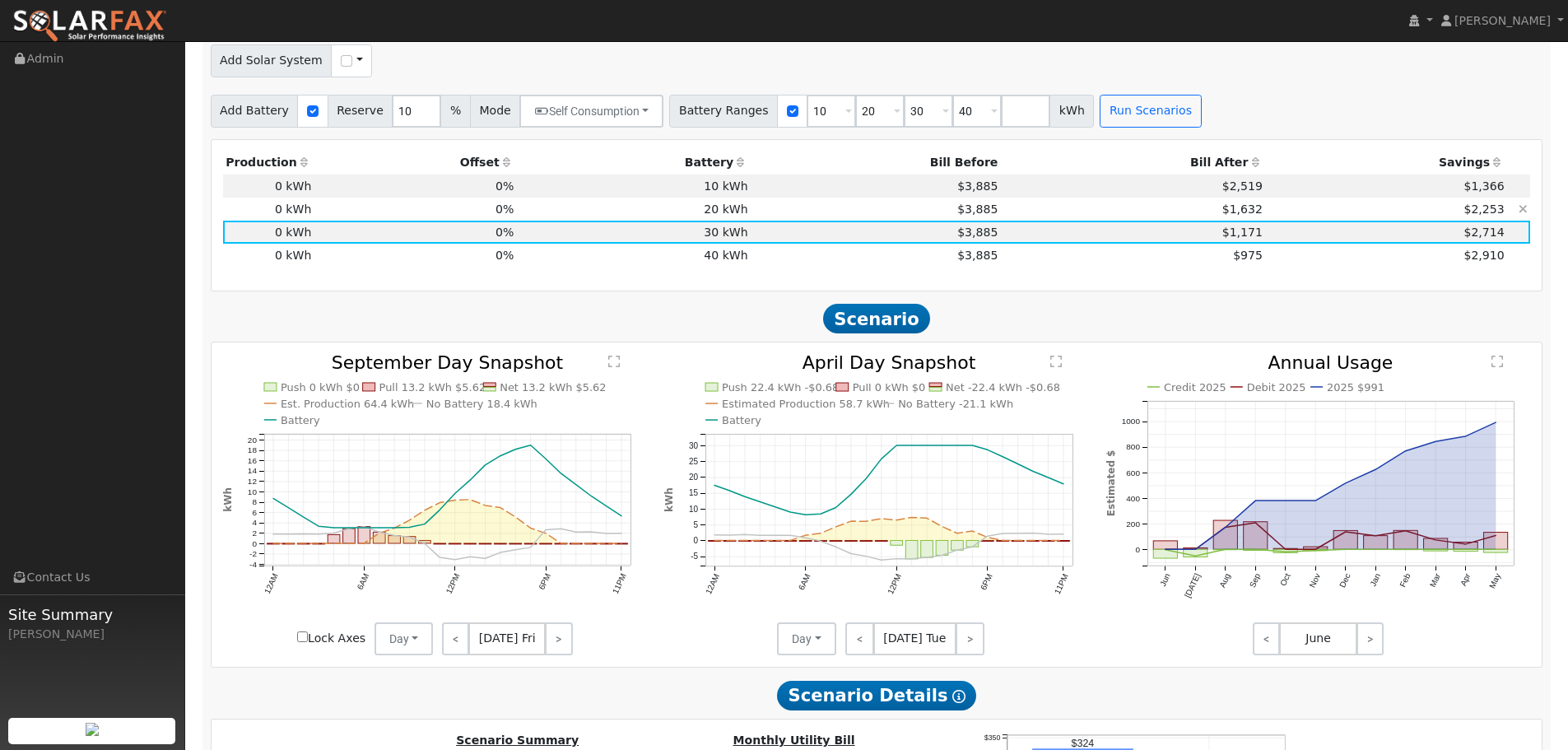
click at [891, 218] on td "$3,885" at bounding box center [875, 209] width 250 height 23
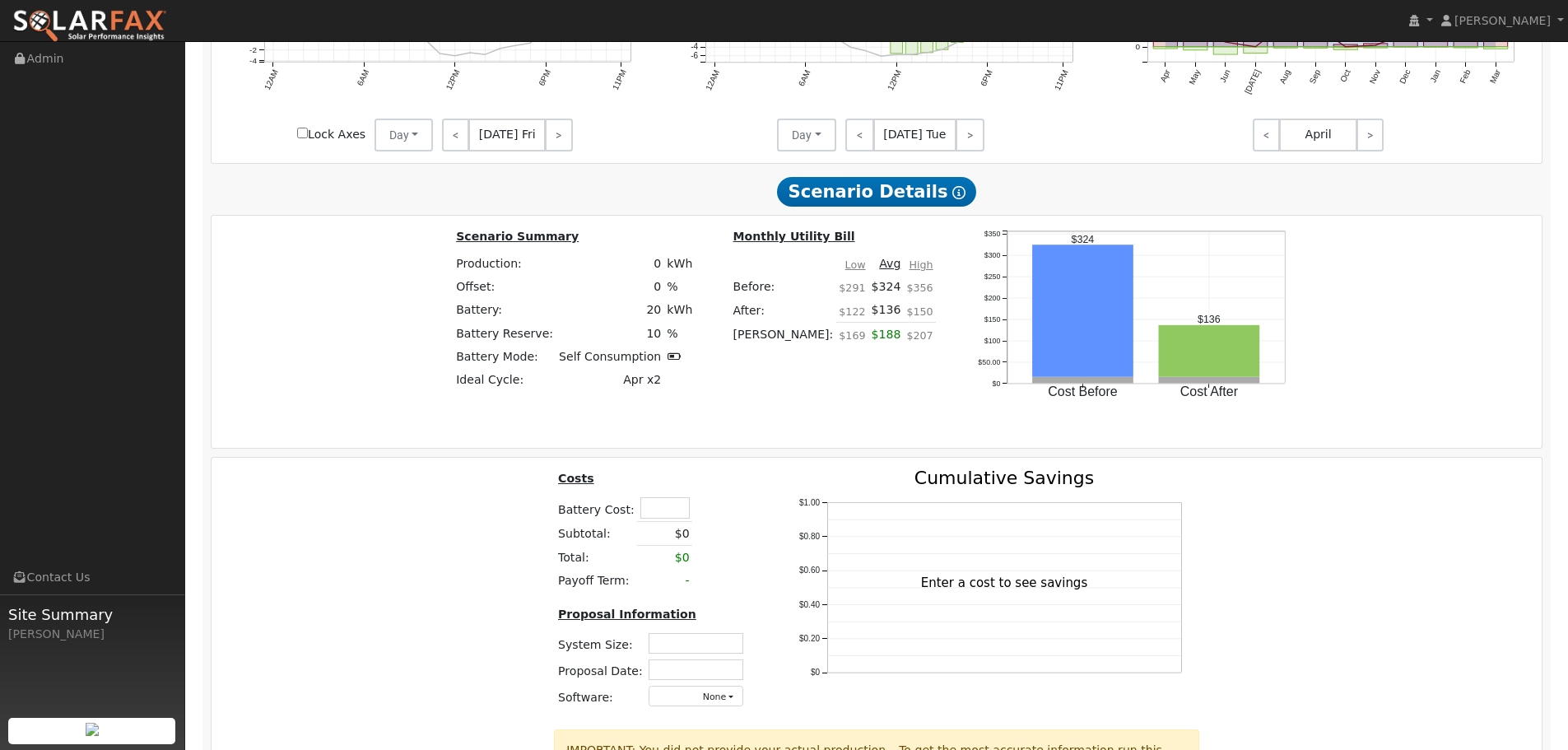
scroll to position [2393, 0]
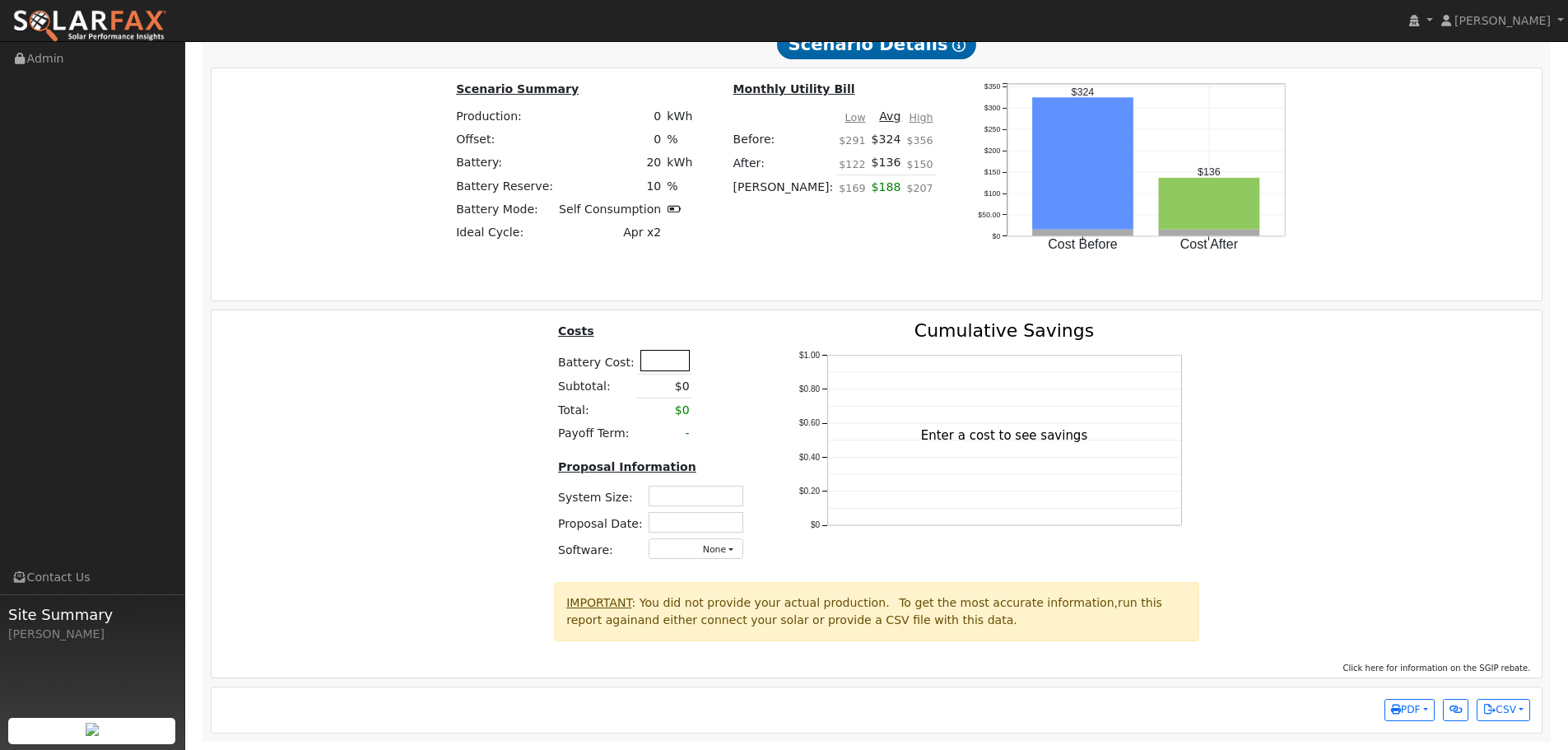
click at [664, 353] on input "text" at bounding box center [664, 359] width 49 height 20
type input "$24,000"
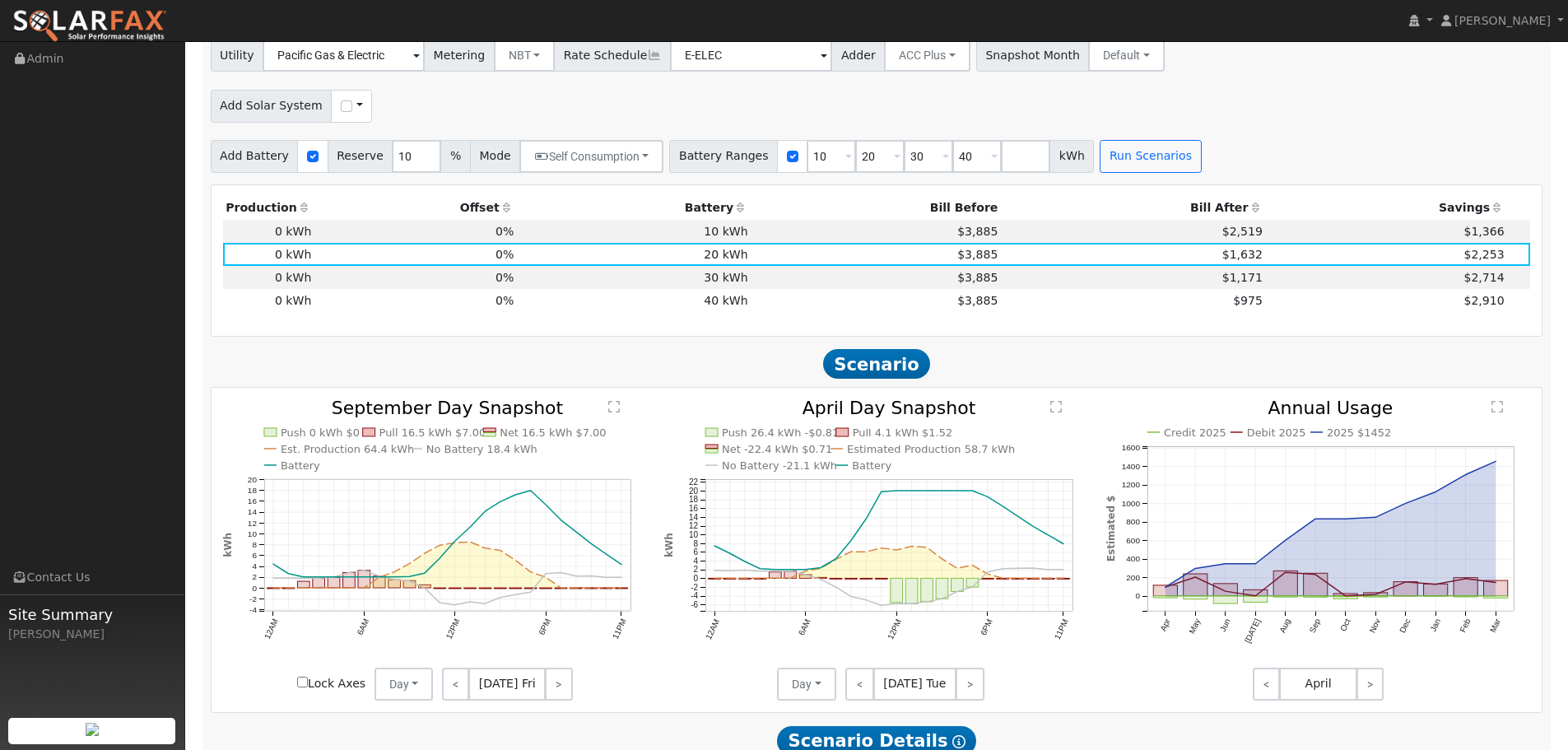
scroll to position [1653, 0]
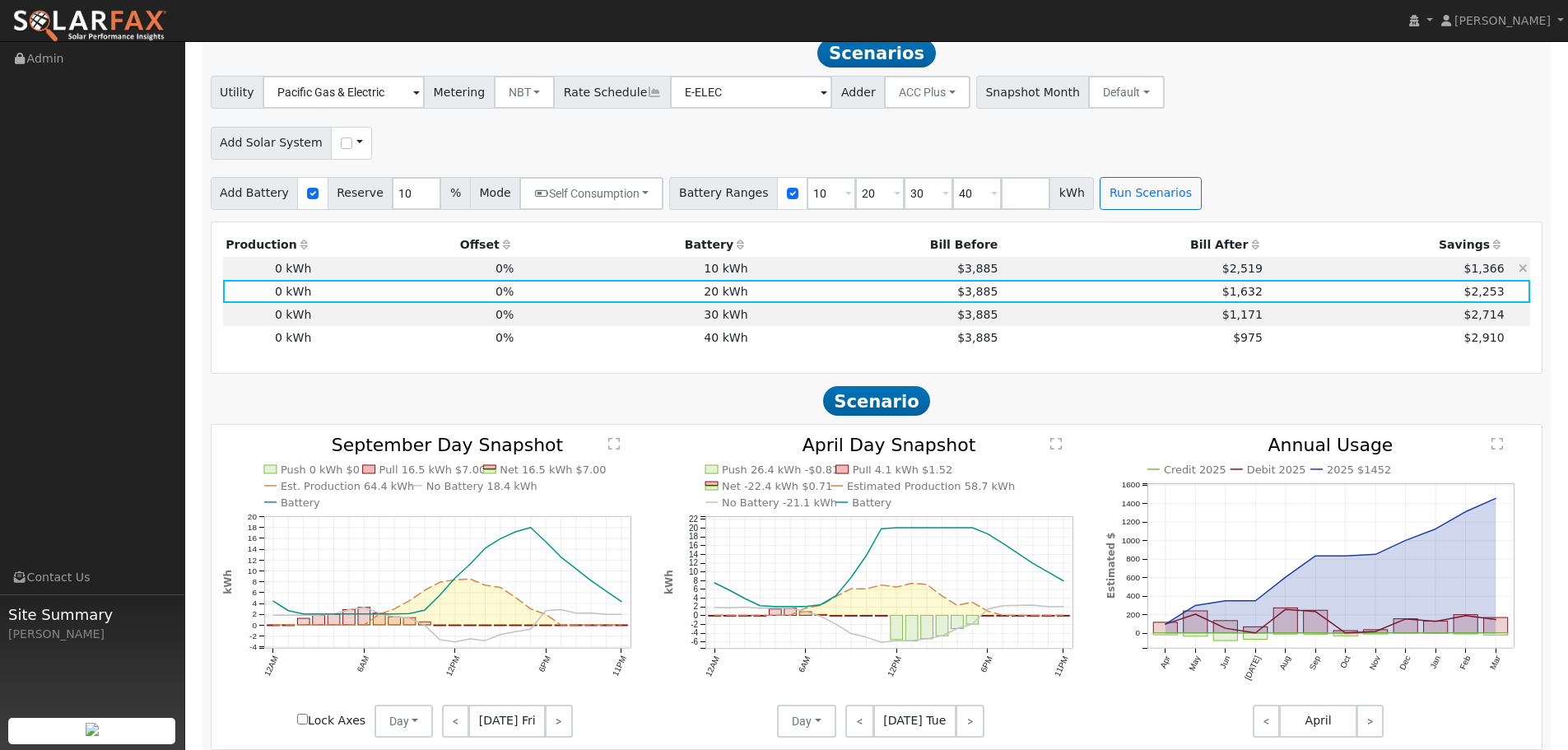
click at [804, 278] on td "$3,885" at bounding box center [875, 268] width 250 height 23
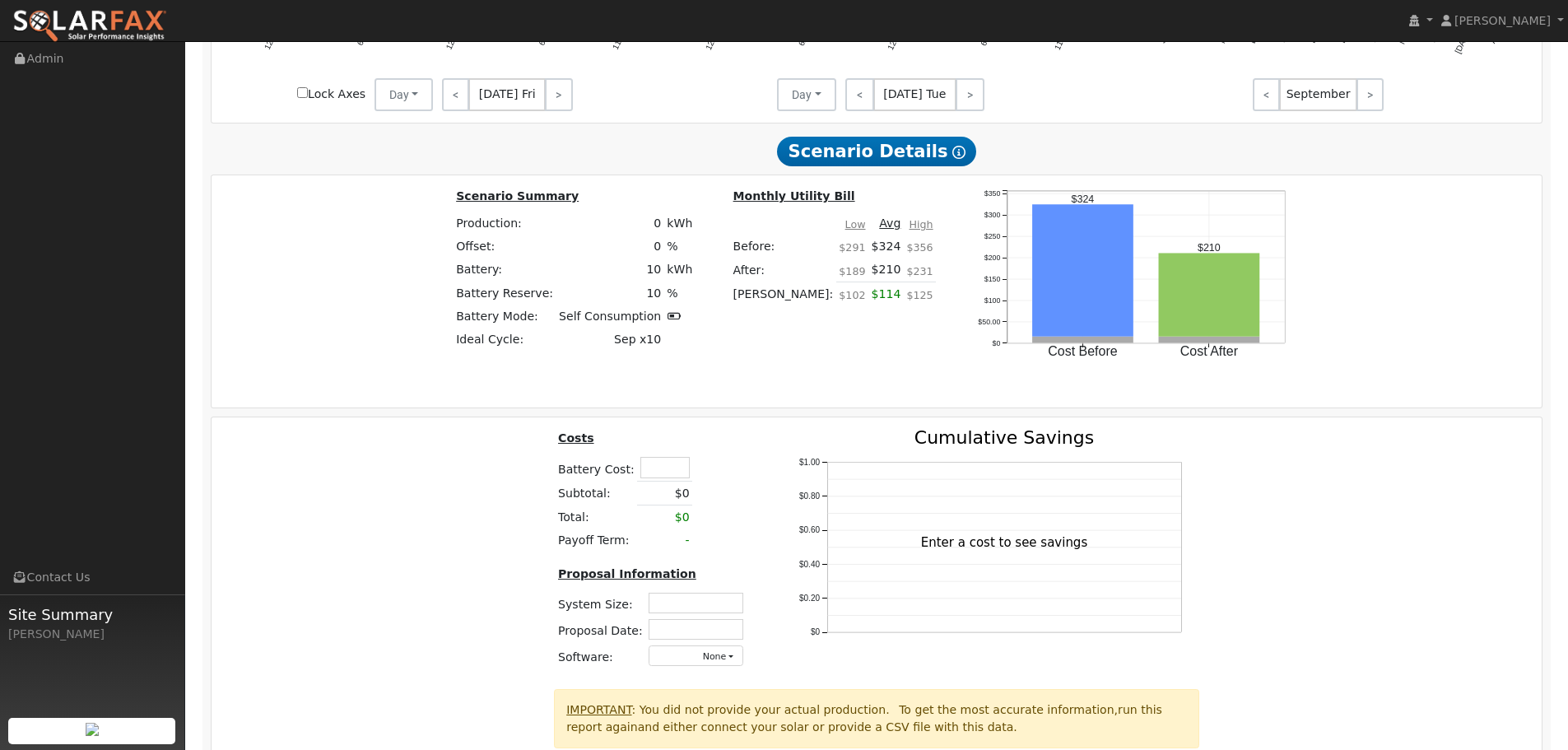
scroll to position [2310, 0]
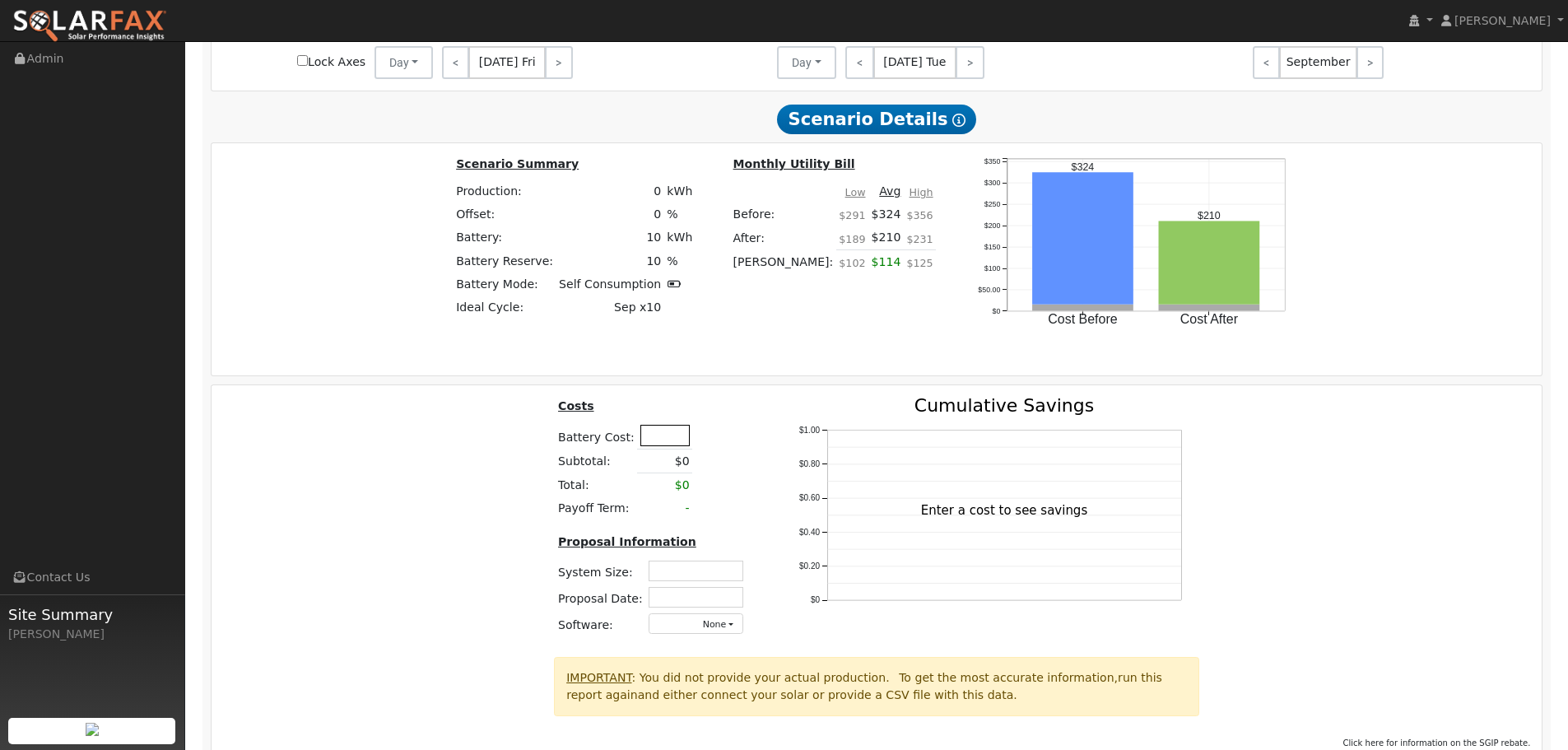
click at [661, 445] on input "text" at bounding box center [664, 434] width 49 height 20
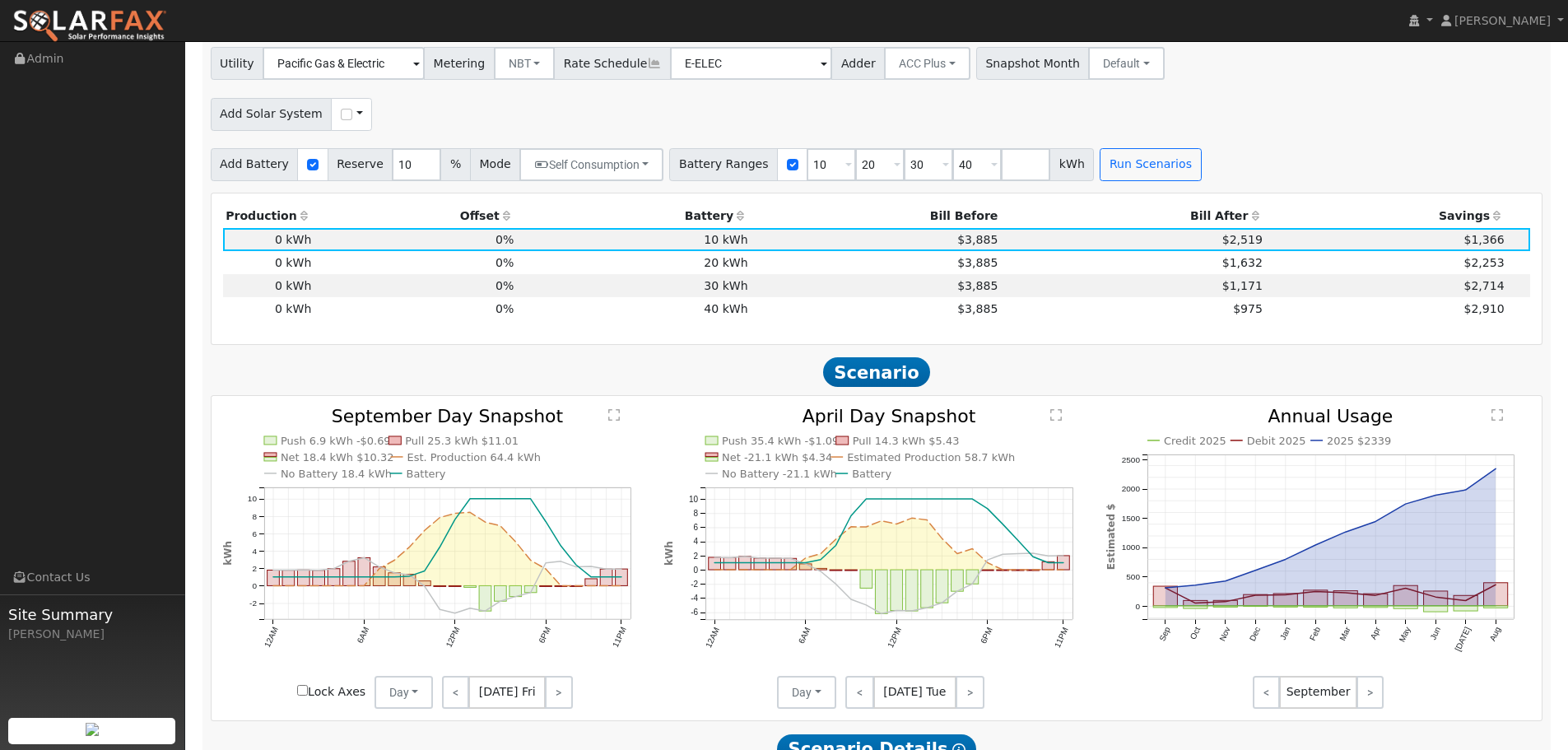
scroll to position [1653, 0]
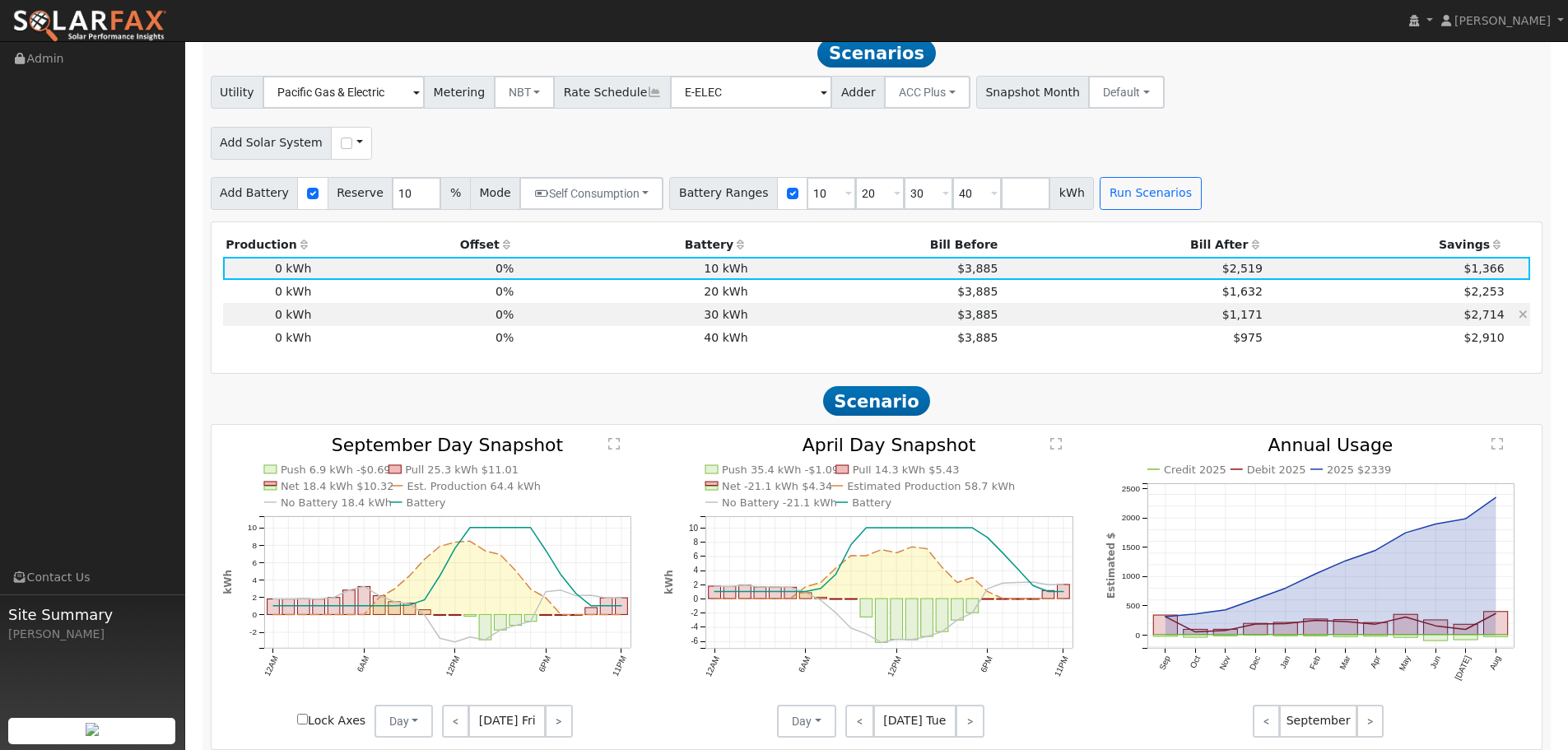
click at [817, 322] on td "$3,885" at bounding box center [875, 315] width 250 height 23
type input "$34,000"
type input "$10,200"
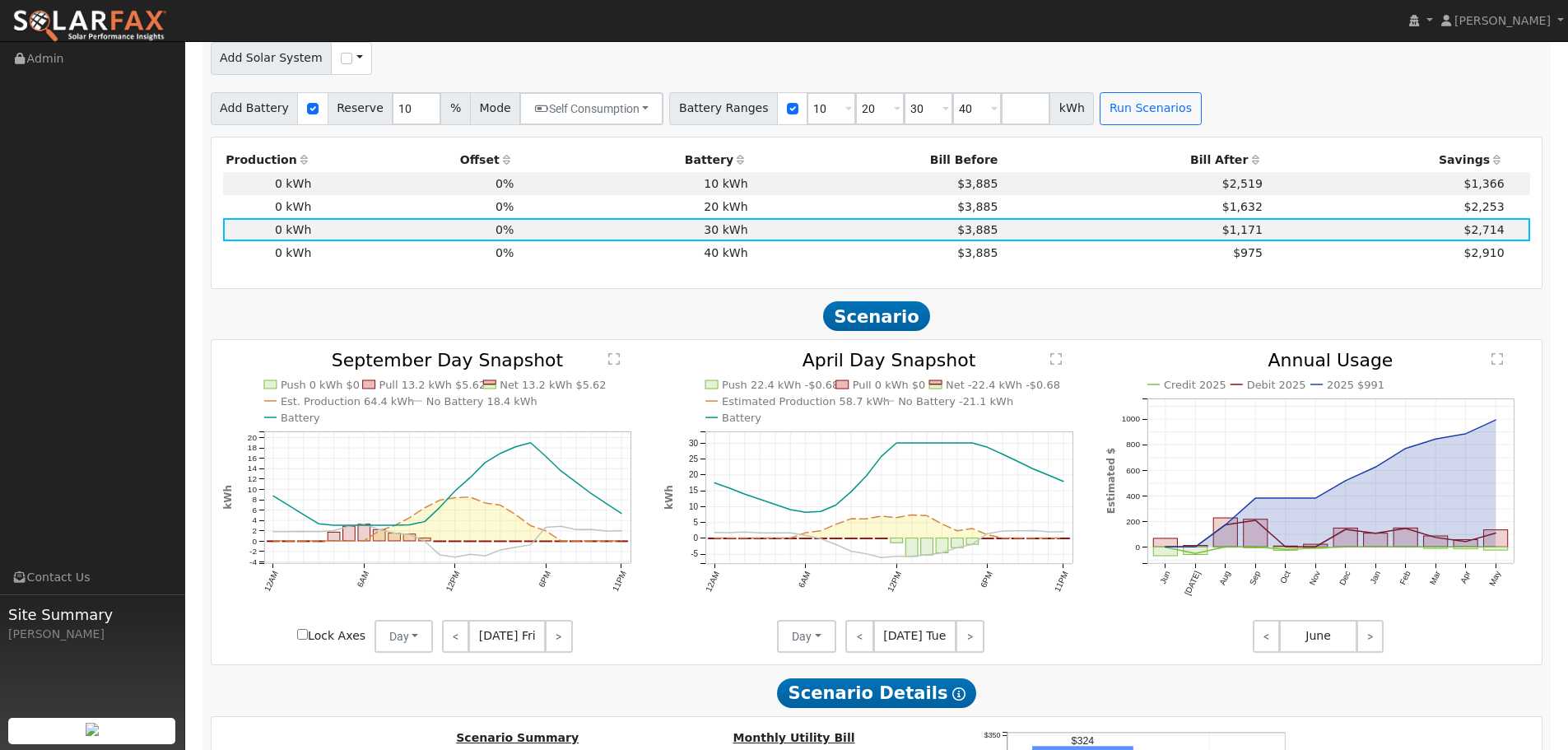
scroll to position [1735, 0]
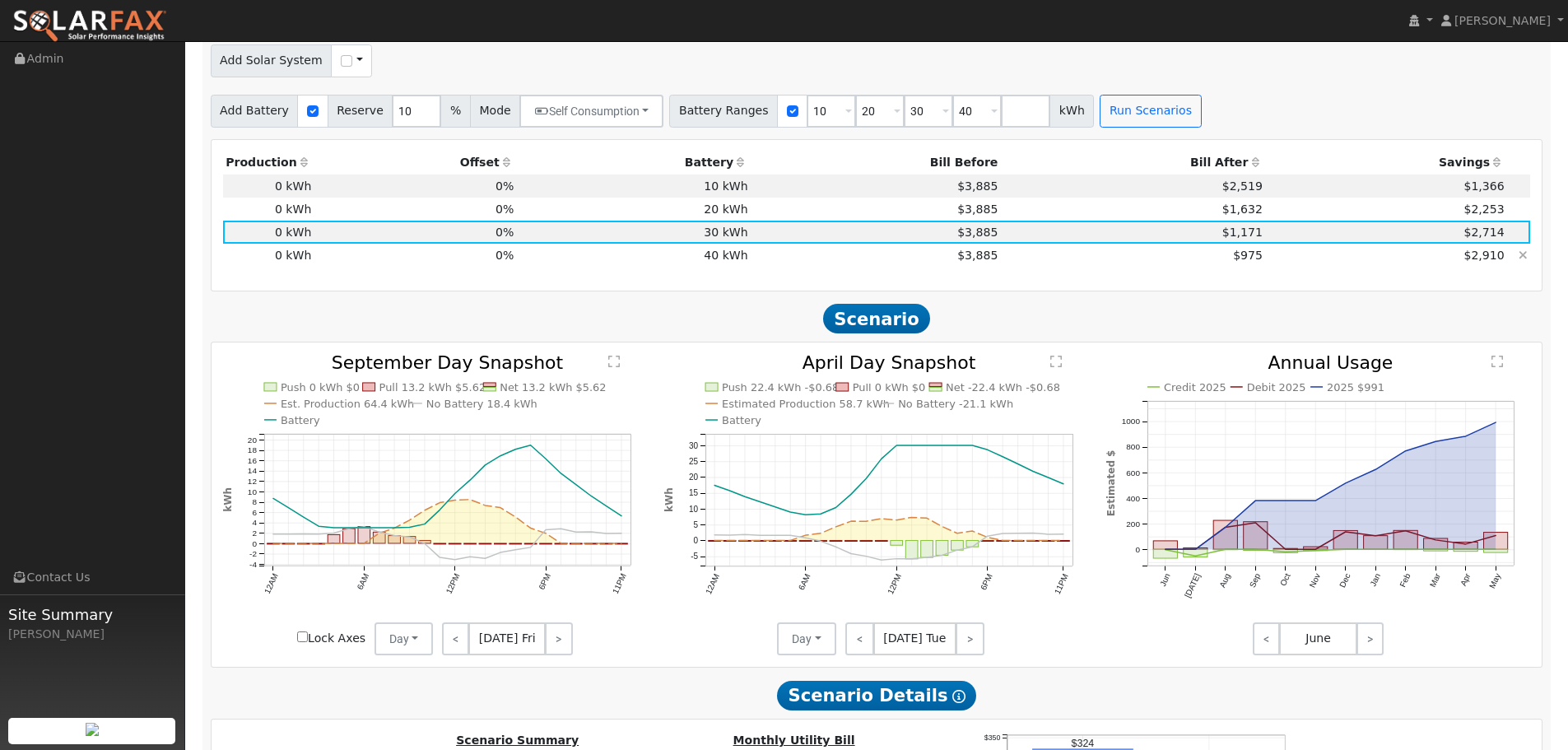
click at [803, 264] on td "$3,885" at bounding box center [875, 255] width 250 height 23
type input "$44,000"
type input "$13,200"
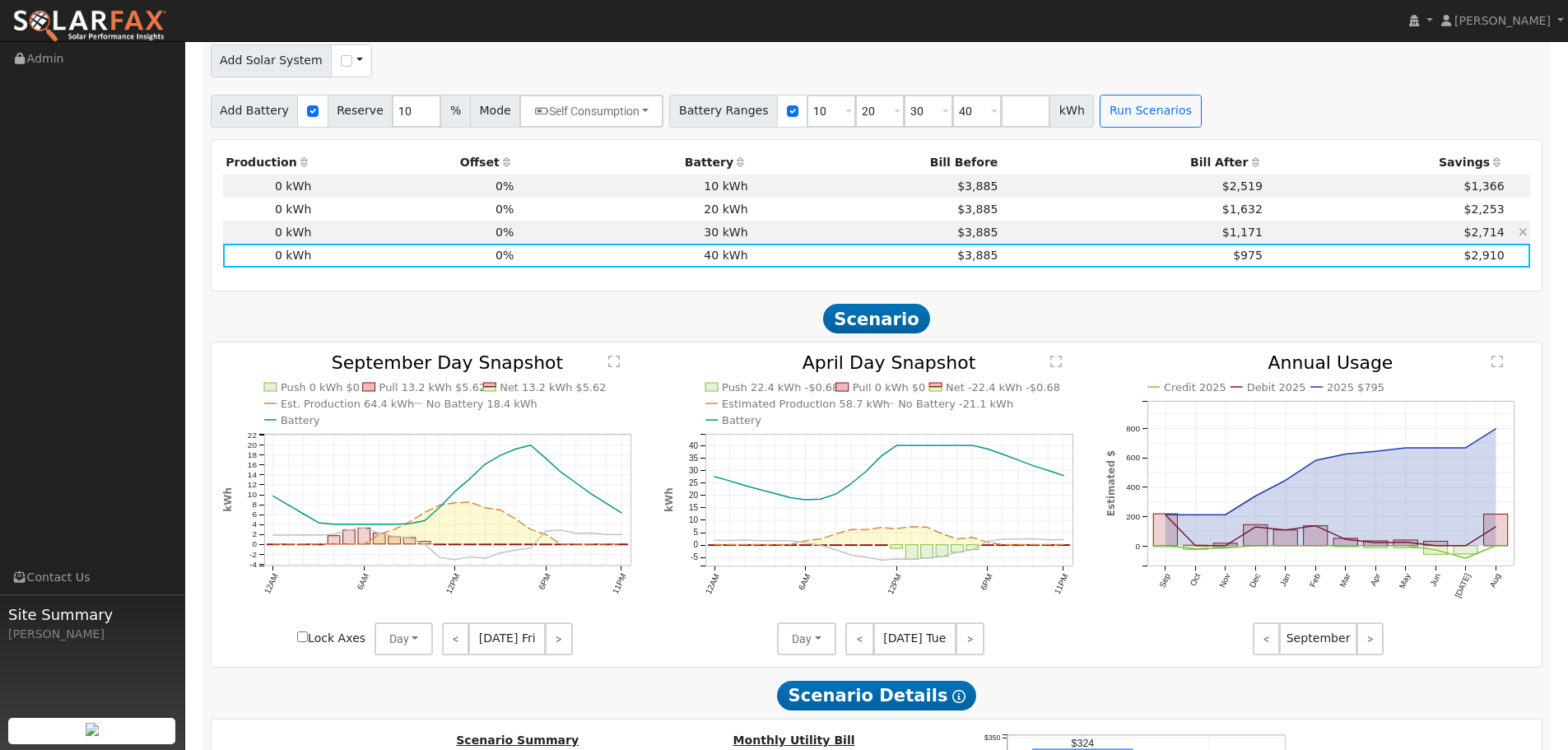
click at [802, 243] on td "$3,885" at bounding box center [875, 232] width 250 height 23
type input "$34,000"
type input "$10,200"
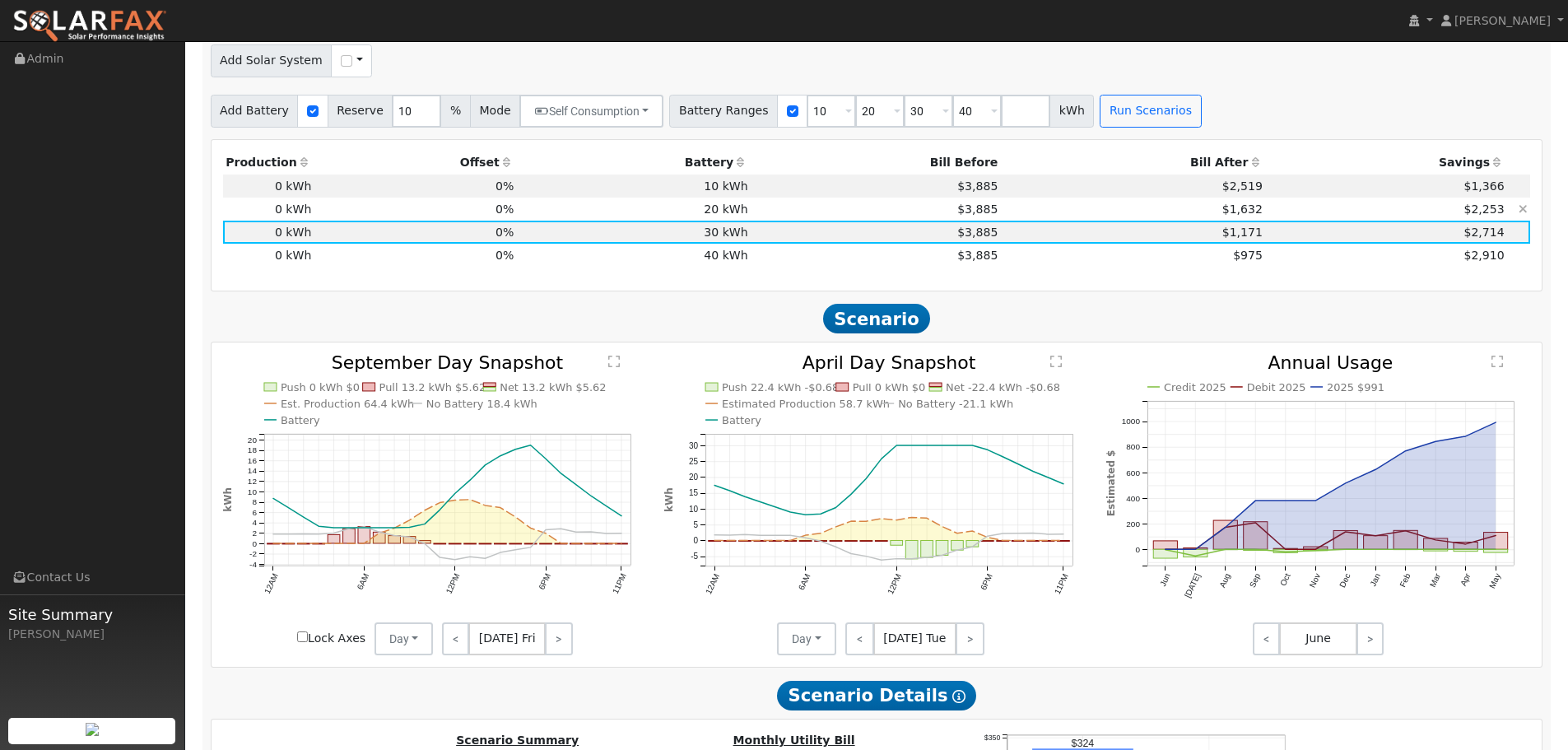
click at [793, 220] on td "$3,885" at bounding box center [875, 209] width 250 height 23
type input "$24,000"
type input "$7,200"
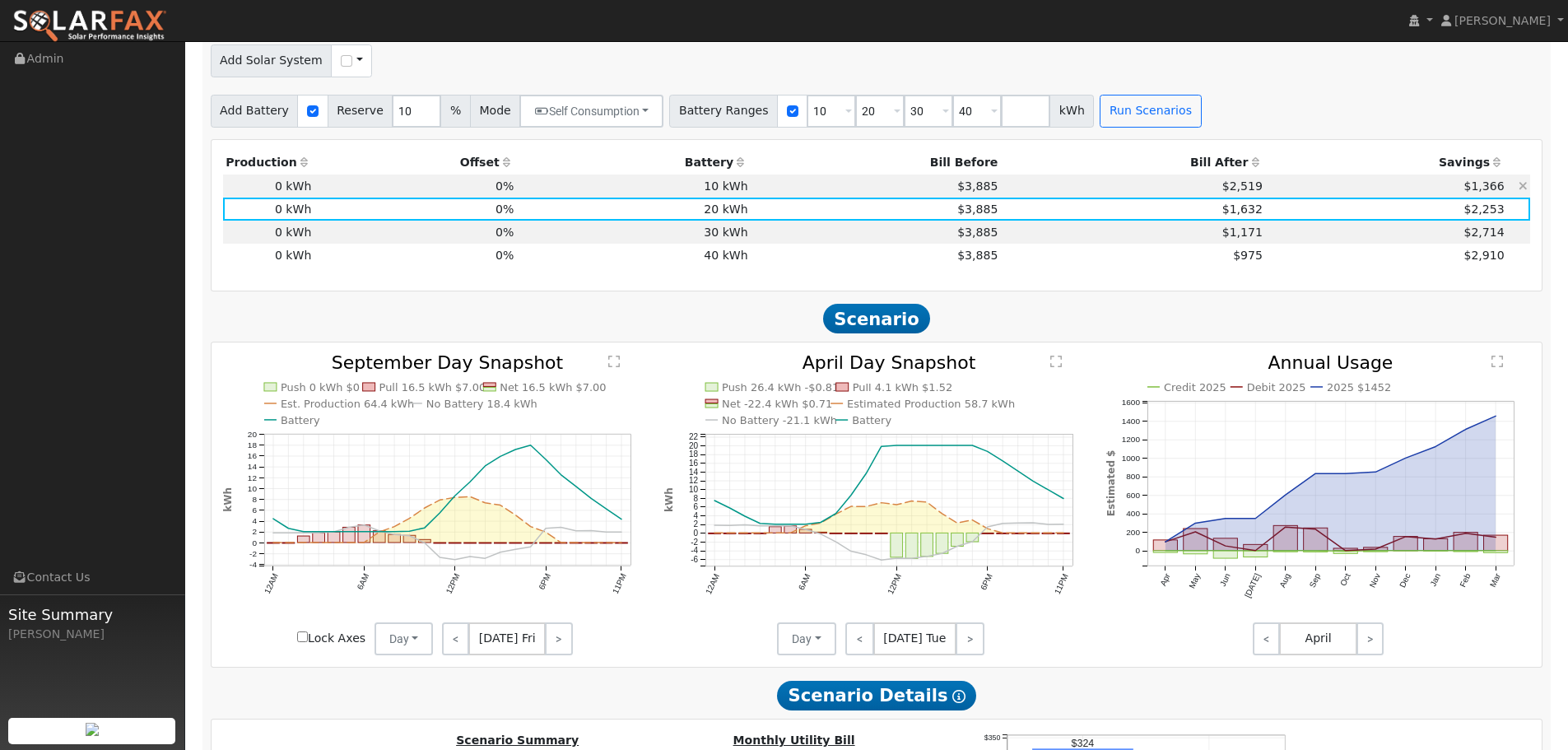
click at [788, 198] on td "$3,885" at bounding box center [875, 186] width 250 height 23
type input "$14,000"
type input "$4,200"
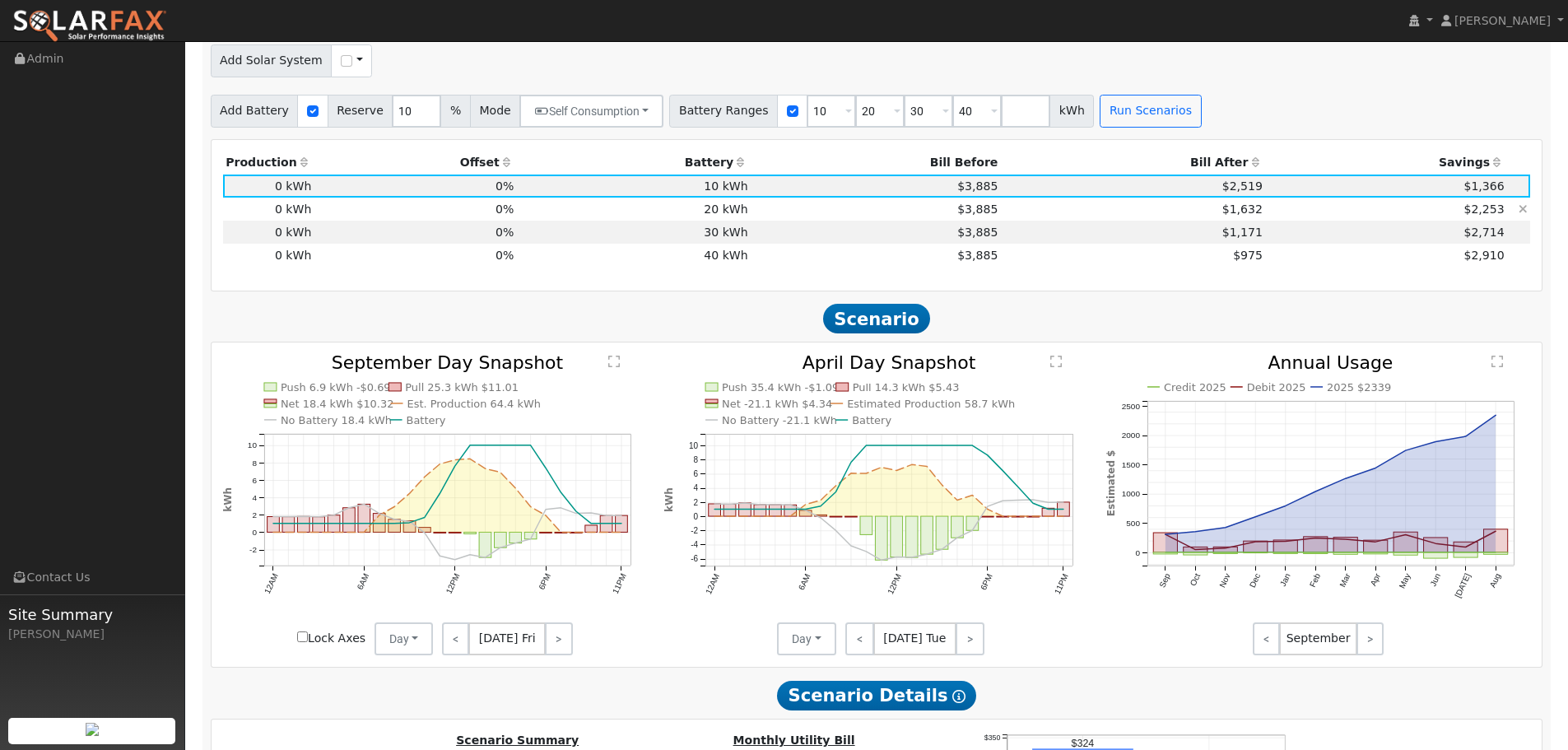
click at [790, 217] on td "$3,885" at bounding box center [875, 209] width 250 height 23
type input "$24,000"
type input "$7,200"
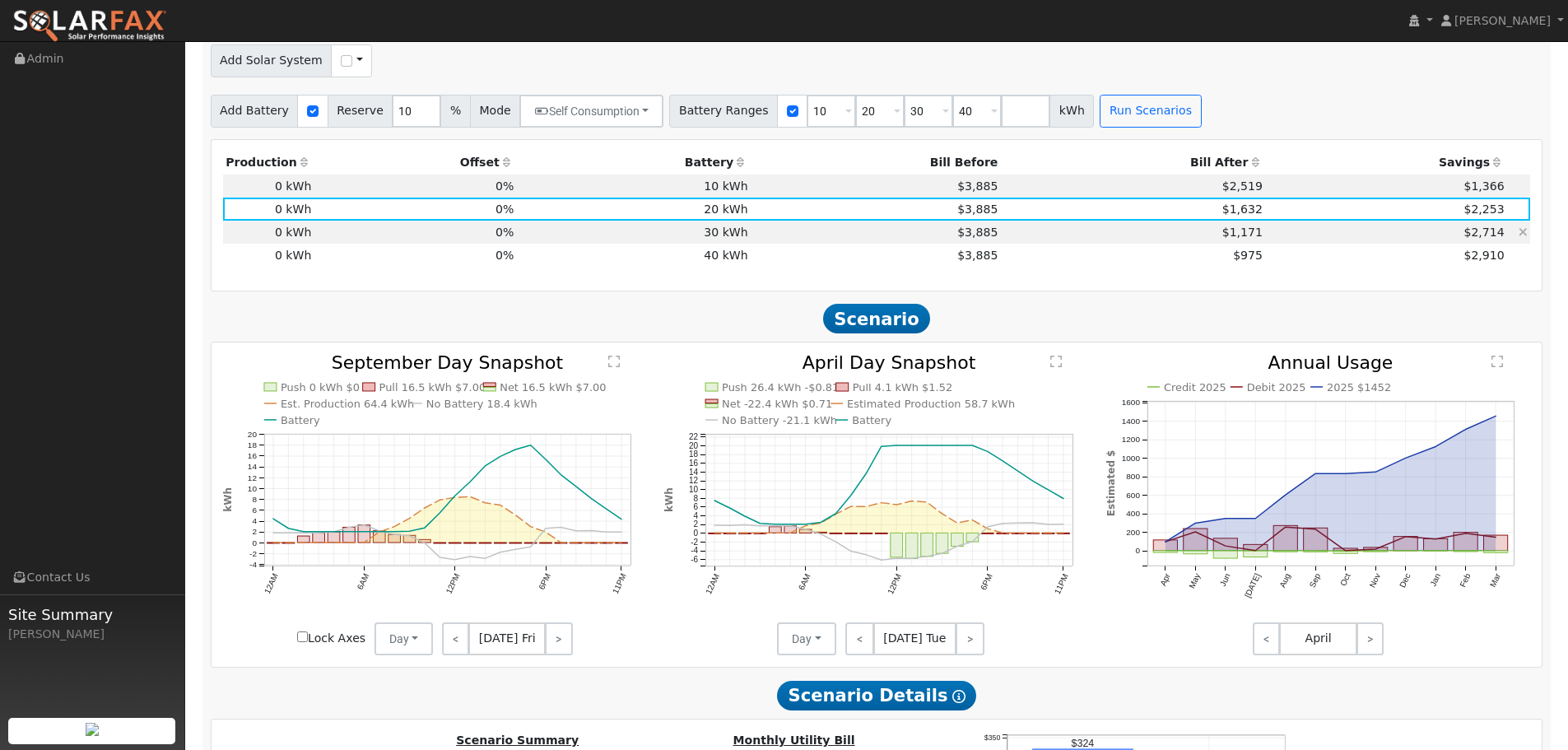
click at [795, 237] on td "$3,885" at bounding box center [875, 232] width 250 height 23
type input "$34,000"
type input "$10,200"
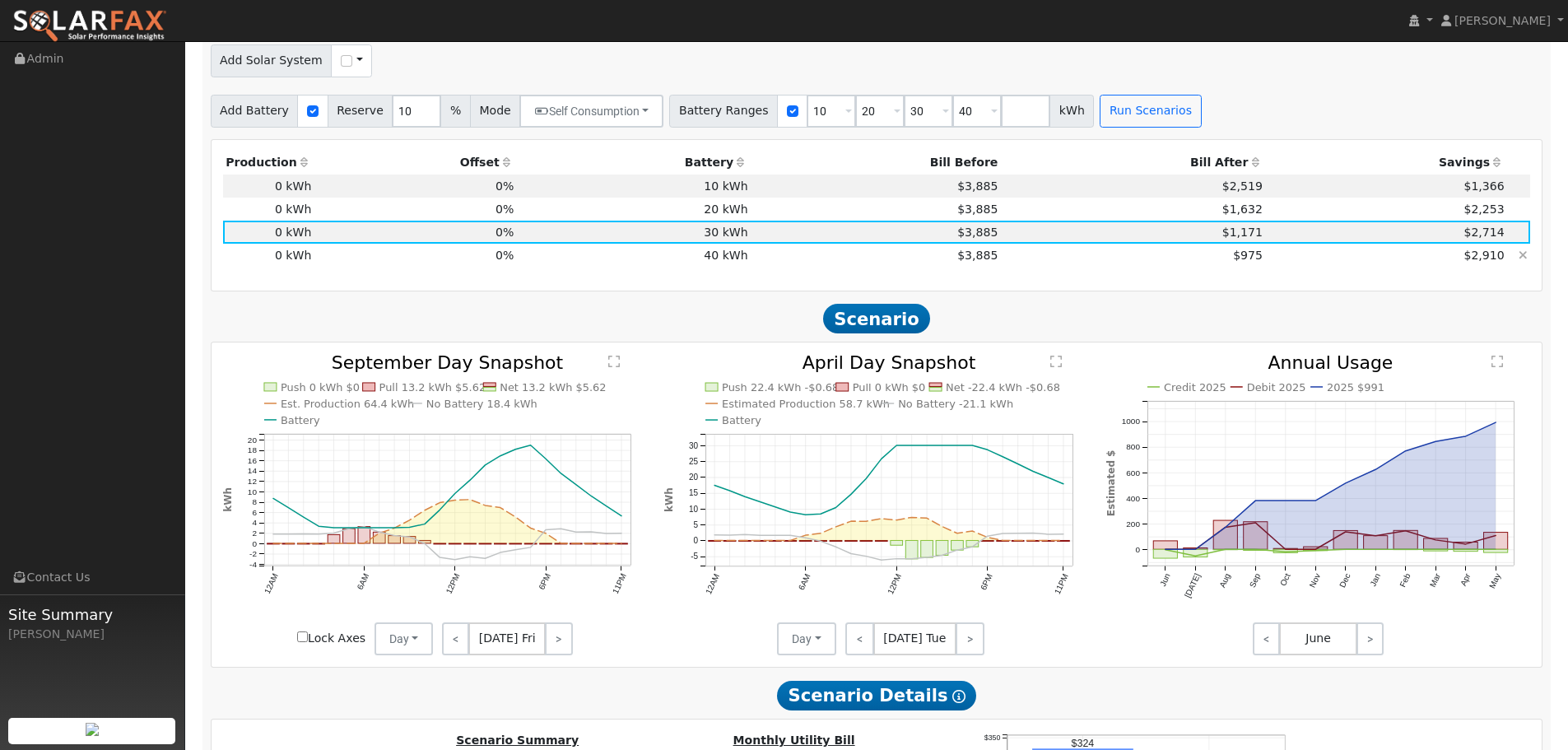
click at [821, 263] on td "$3,885" at bounding box center [875, 255] width 250 height 23
type input "$44,000"
type input "$13,200"
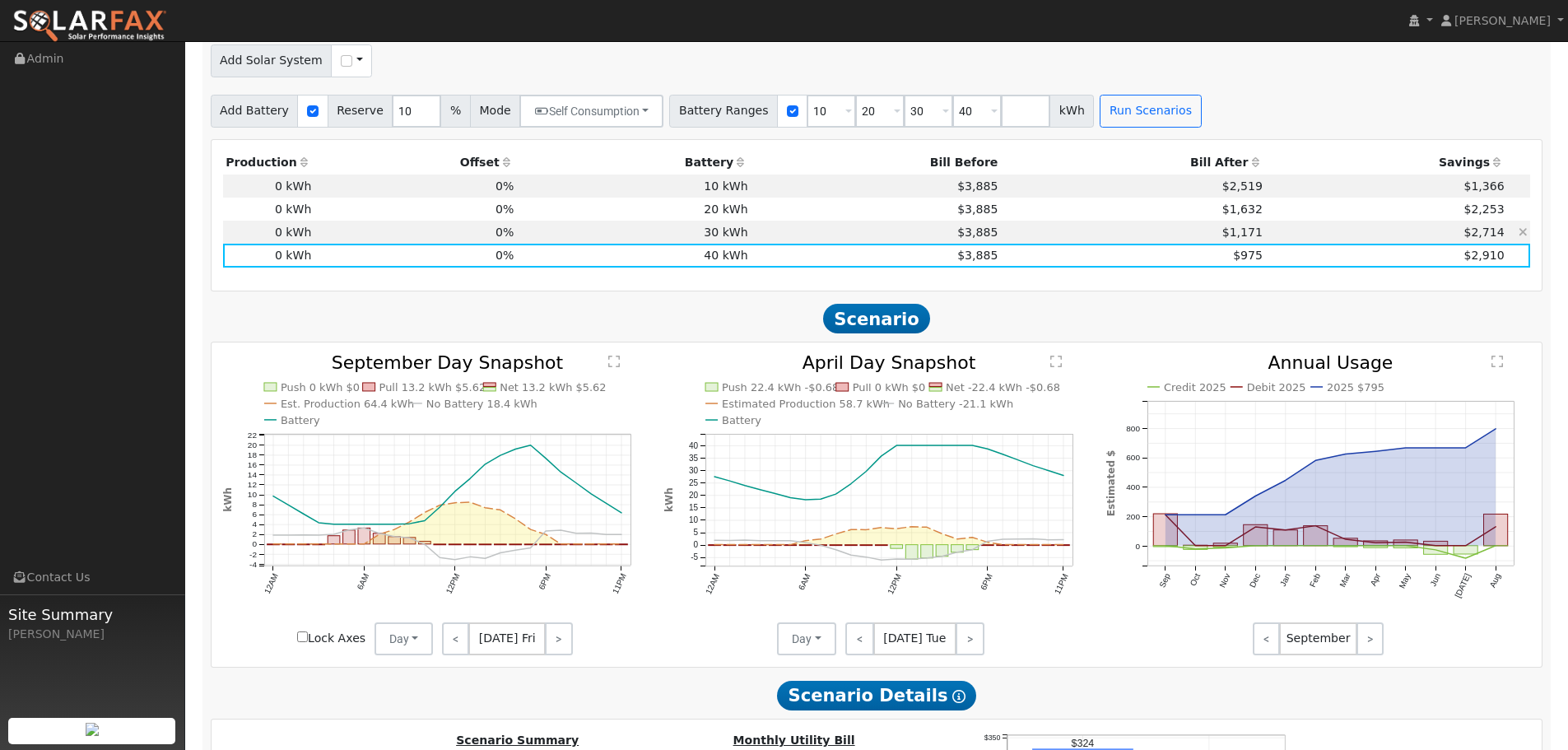
click at [822, 235] on td "$3,885" at bounding box center [875, 232] width 250 height 23
type input "$34,000"
type input "$10,200"
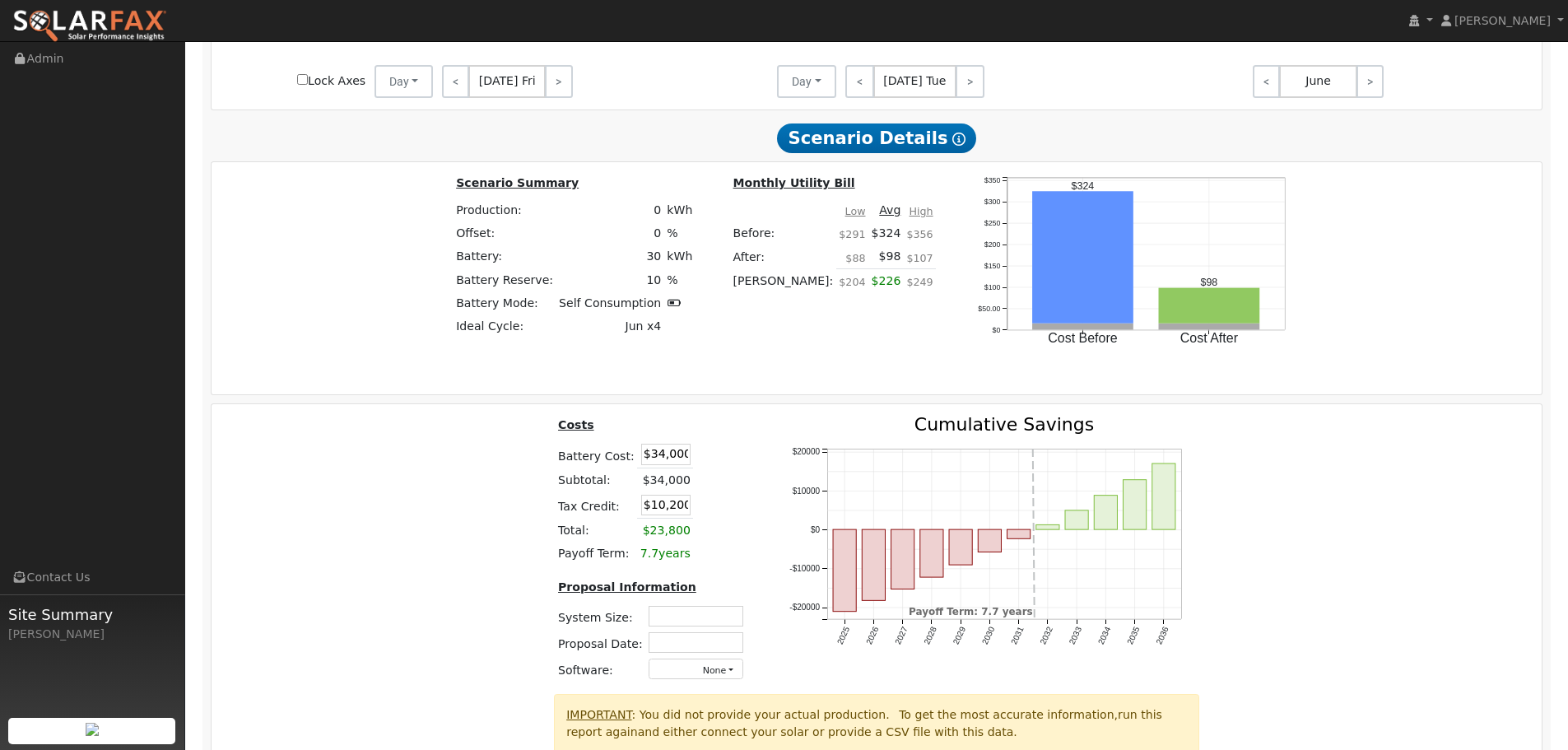
scroll to position [2310, 0]
